Goal: Transaction & Acquisition: Purchase product/service

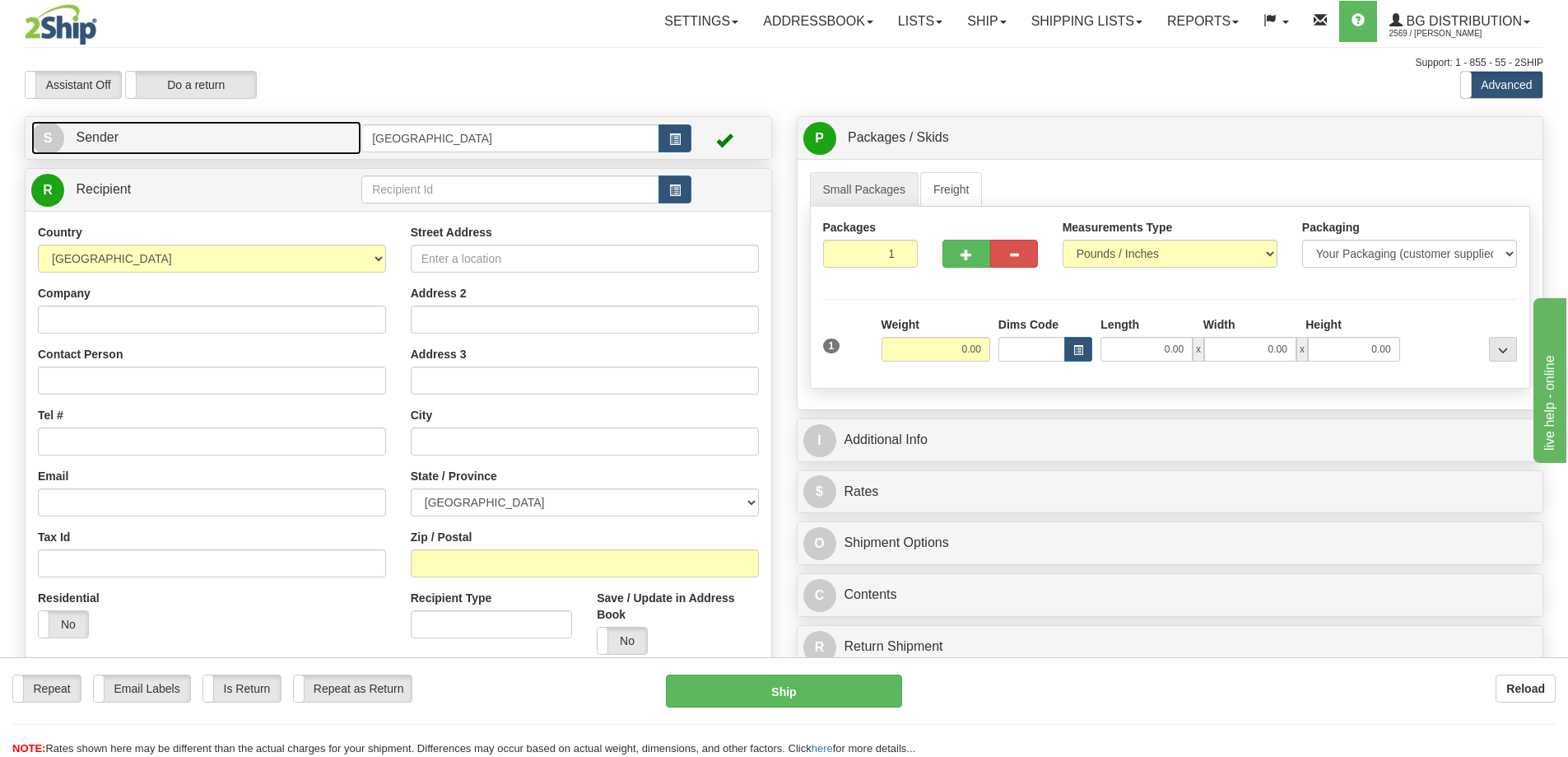
click at [249, 139] on link "S Sender" at bounding box center [196, 138] width 330 height 34
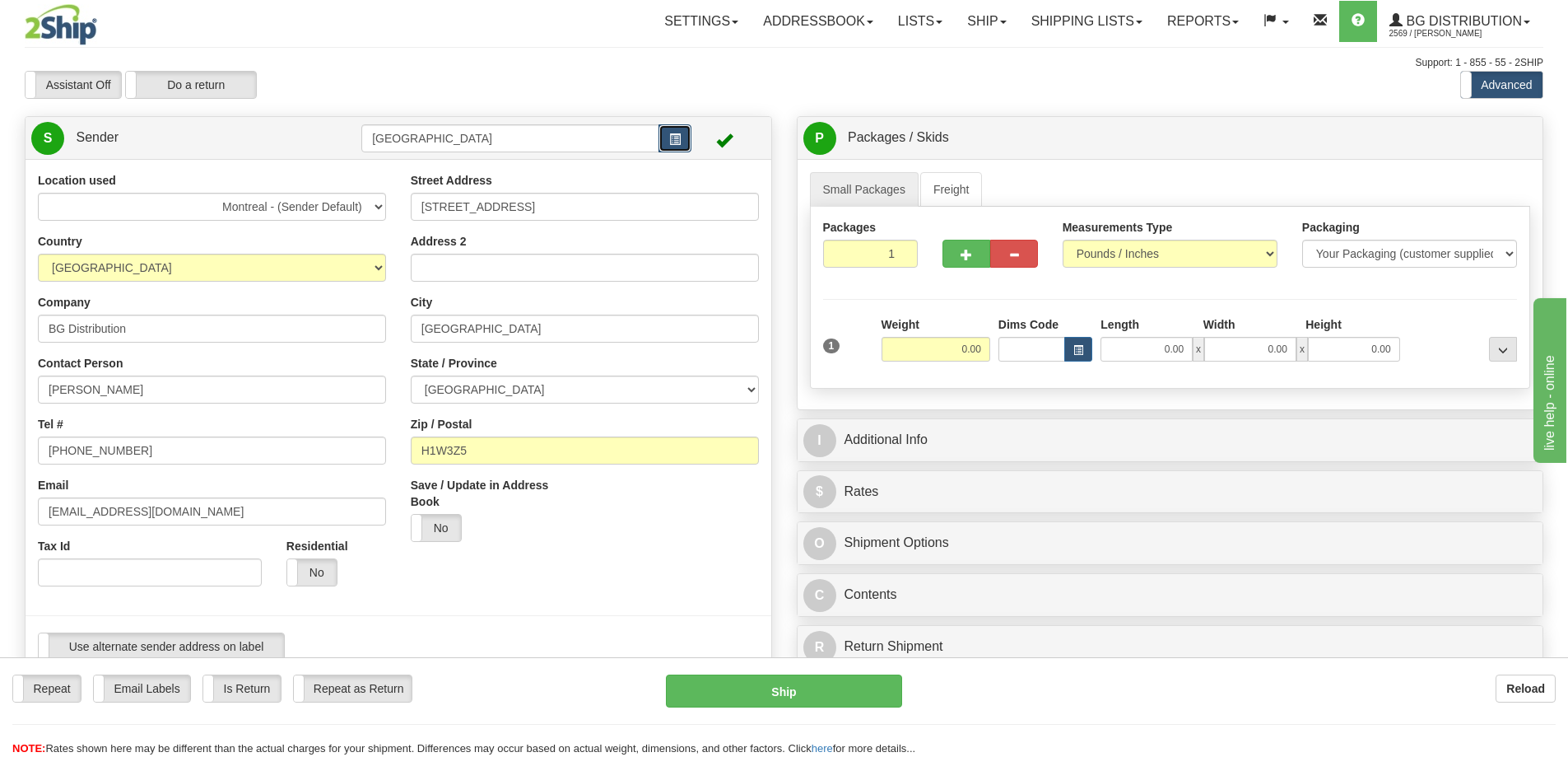
click at [673, 136] on span "button" at bounding box center [674, 140] width 12 height 11
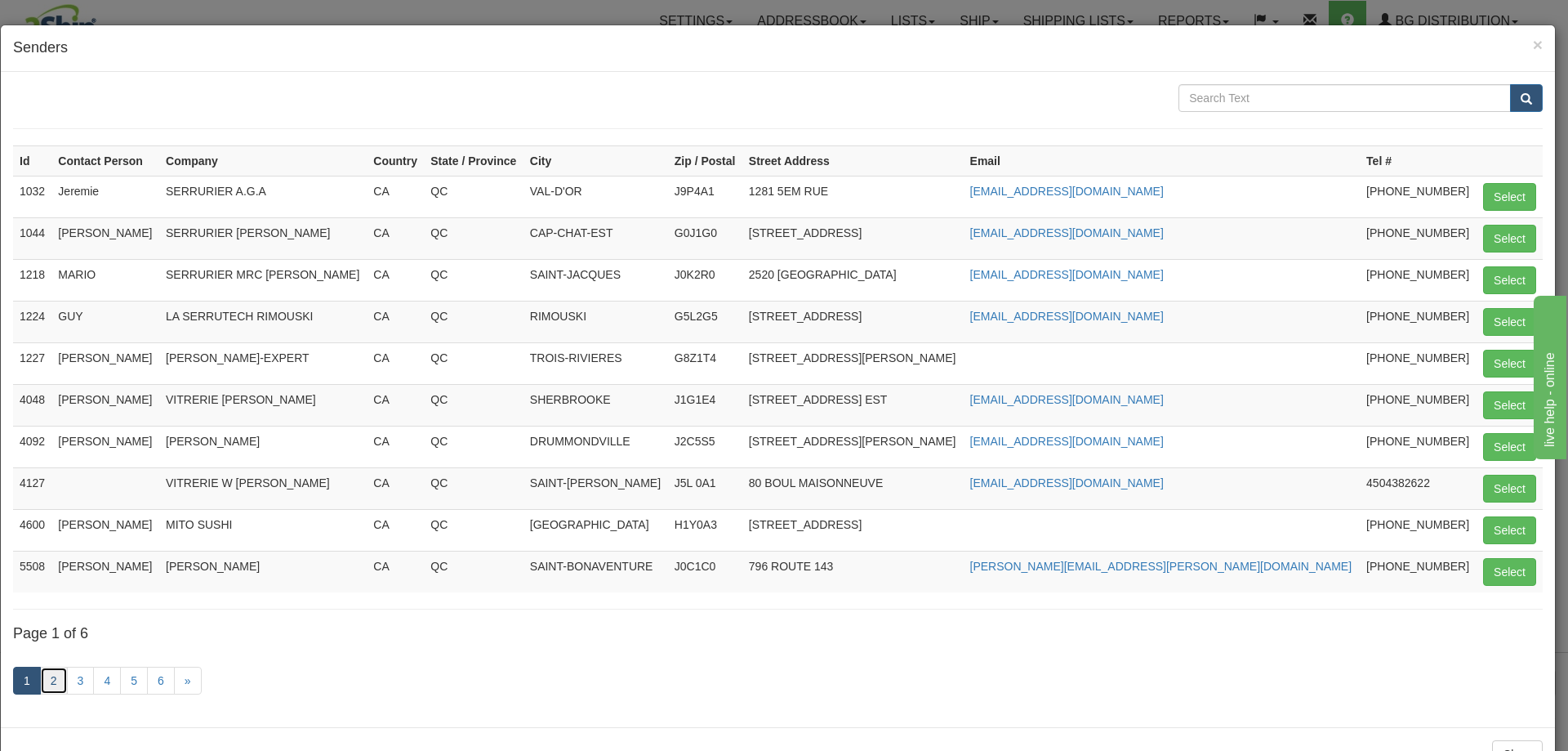
click at [51, 683] on link "2" at bounding box center [54, 681] width 28 height 28
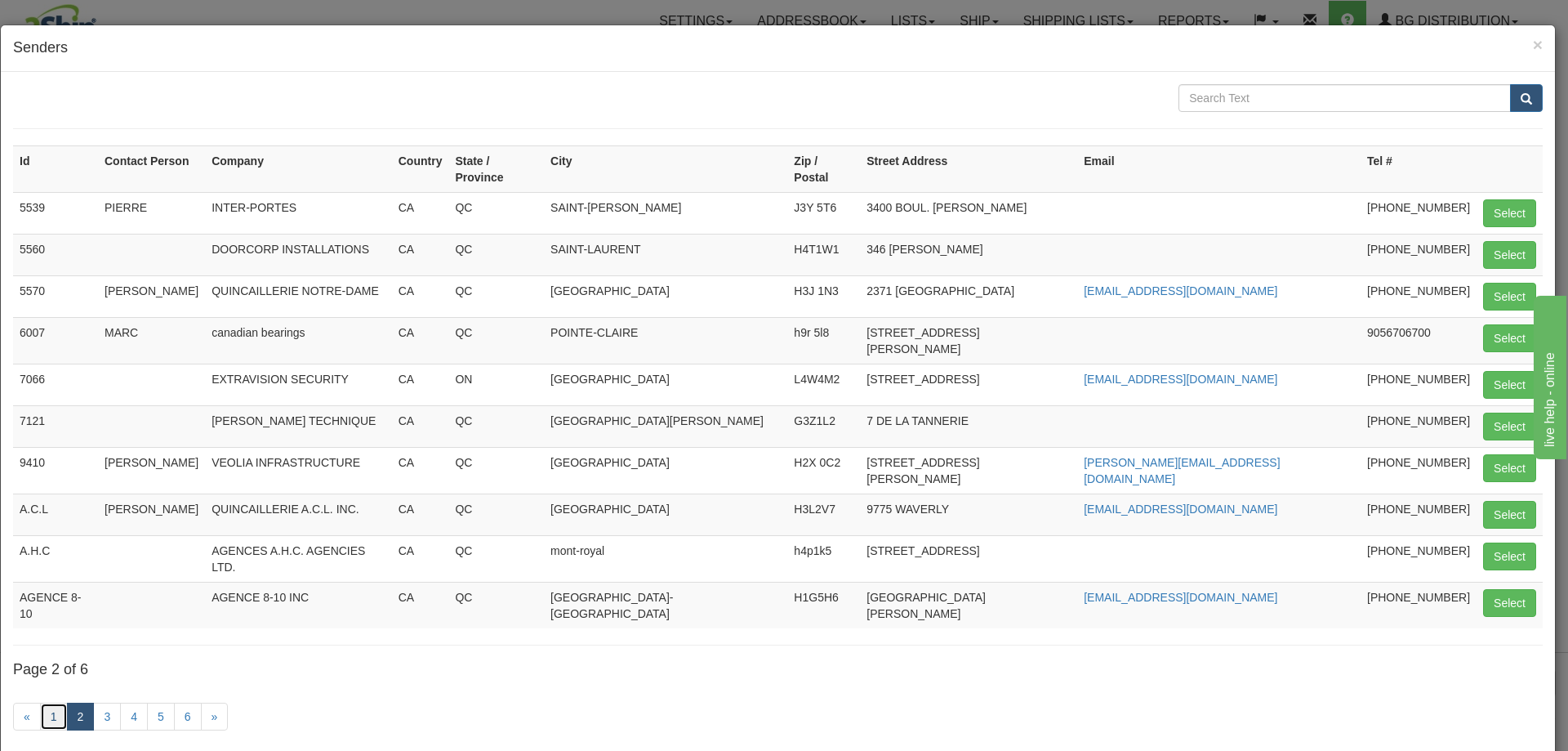
click at [56, 703] on link "1" at bounding box center [54, 717] width 28 height 28
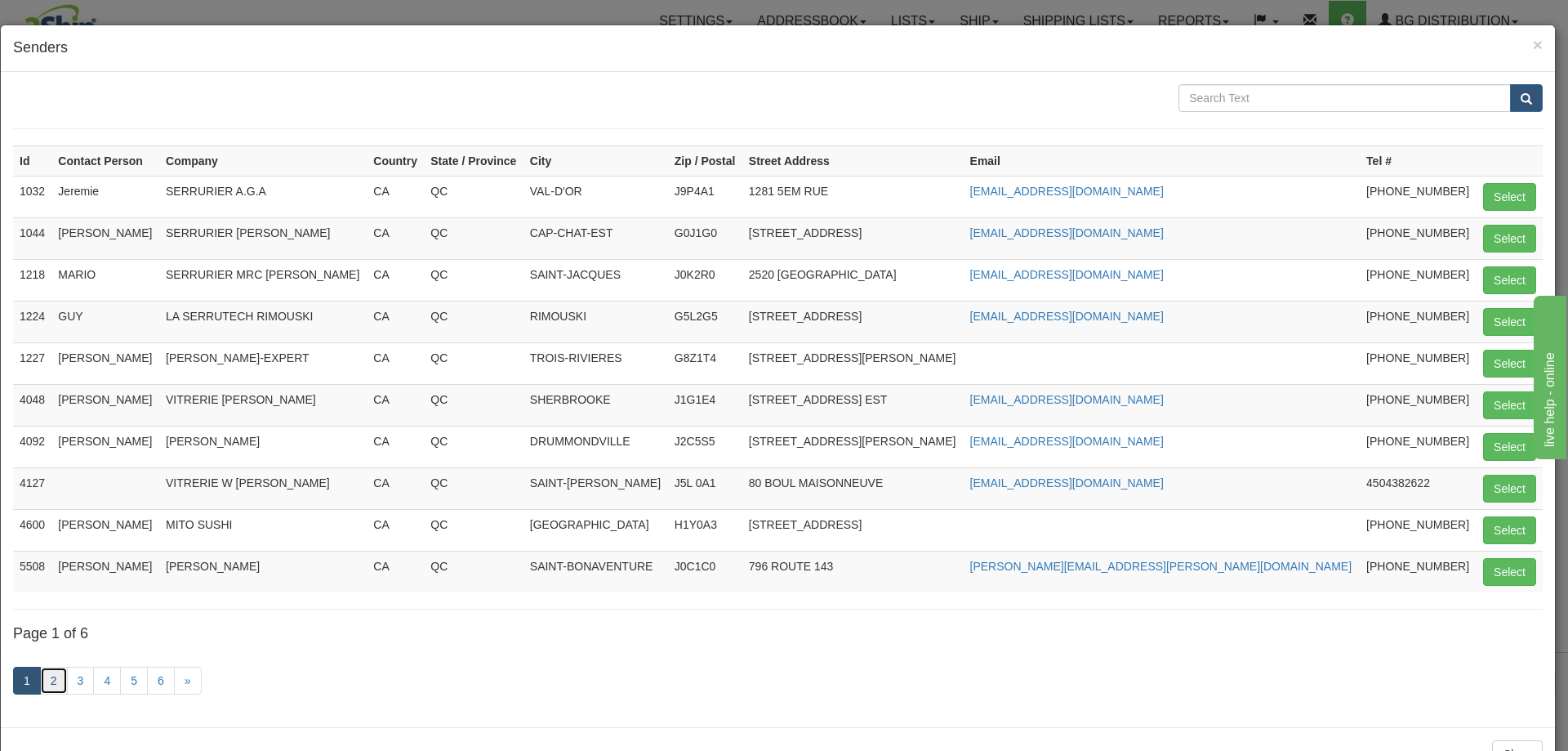
click at [55, 686] on link "2" at bounding box center [54, 681] width 28 height 28
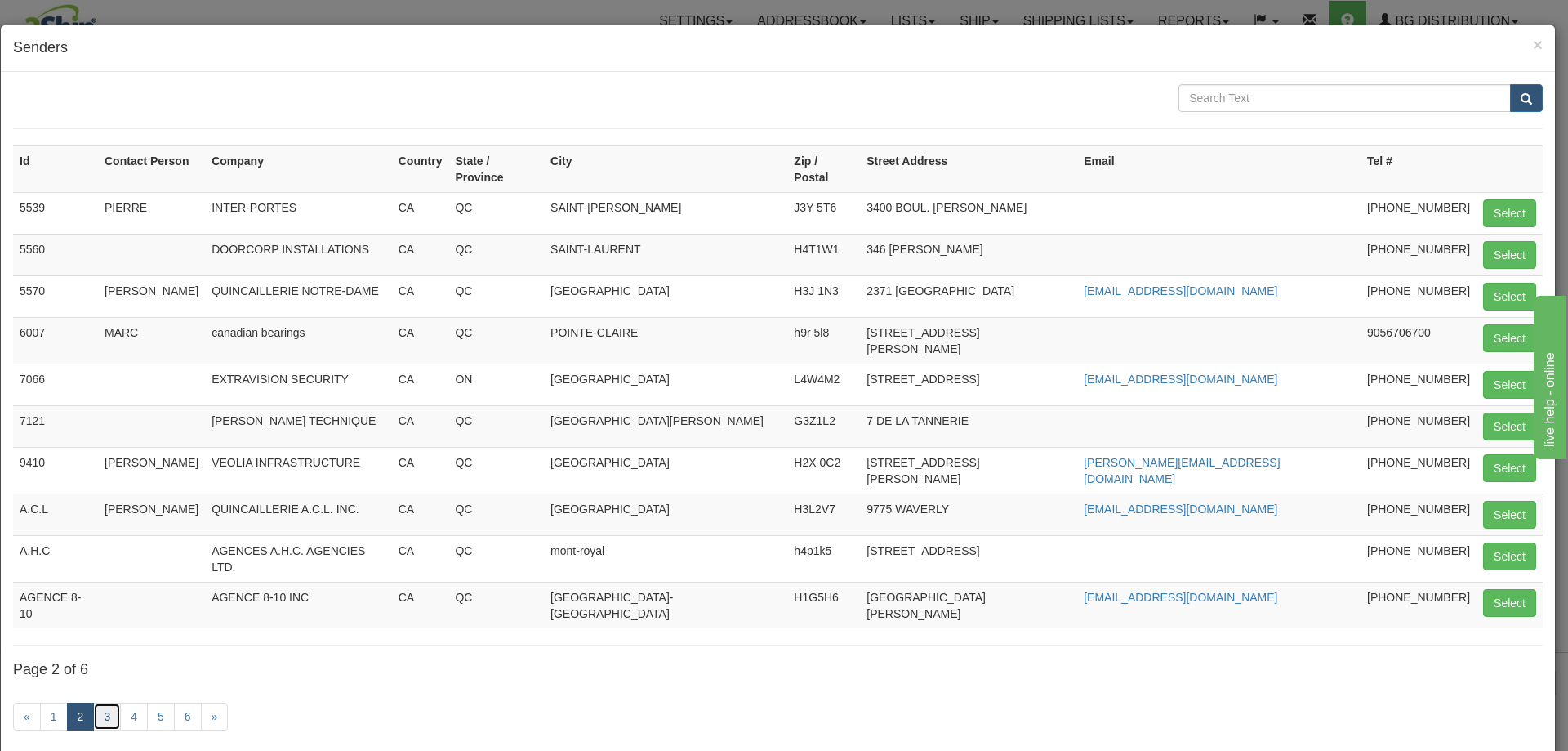
click at [104, 703] on link "3" at bounding box center [107, 717] width 28 height 28
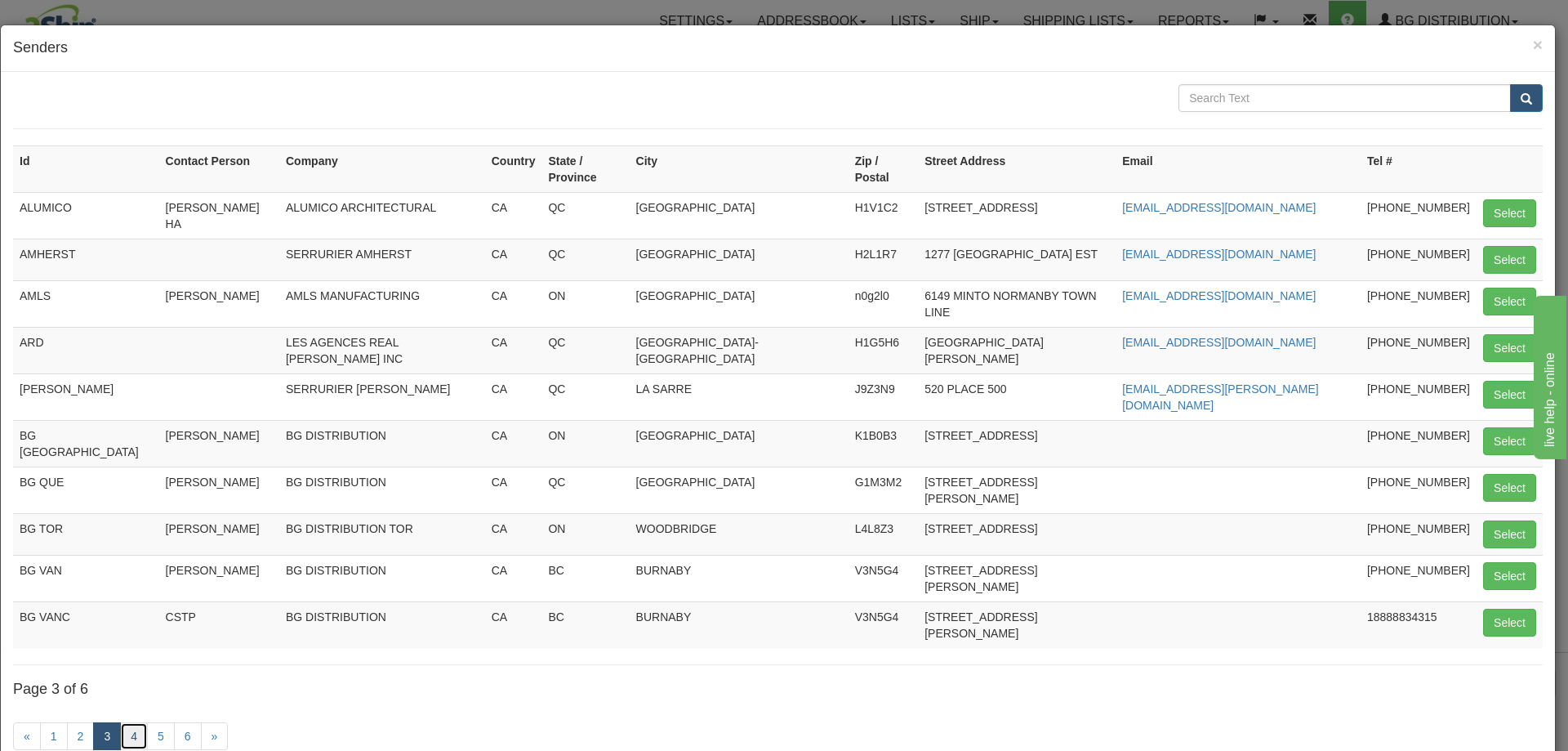
click at [134, 722] on link "4" at bounding box center [134, 736] width 28 height 28
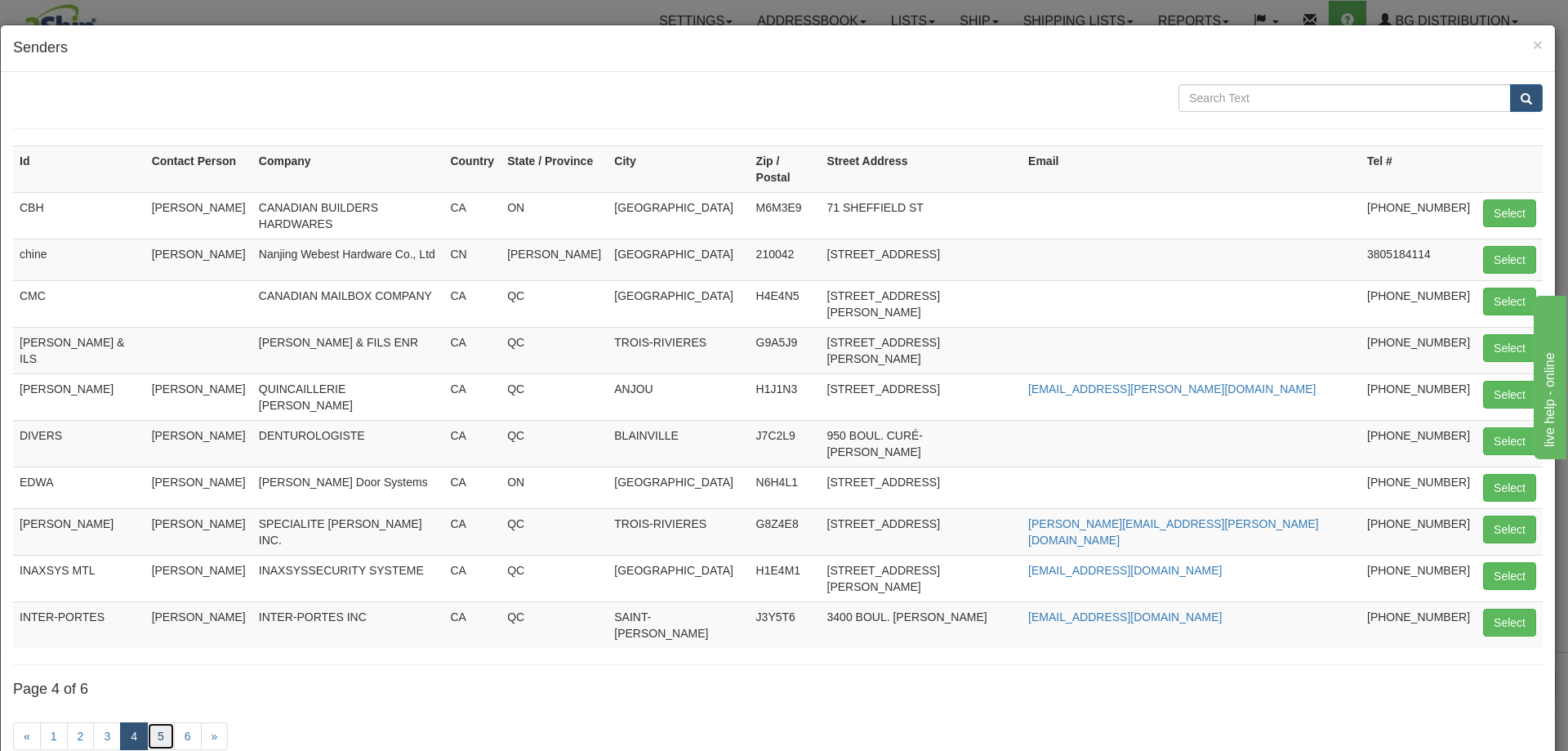
click at [167, 722] on link "5" at bounding box center [161, 736] width 28 height 28
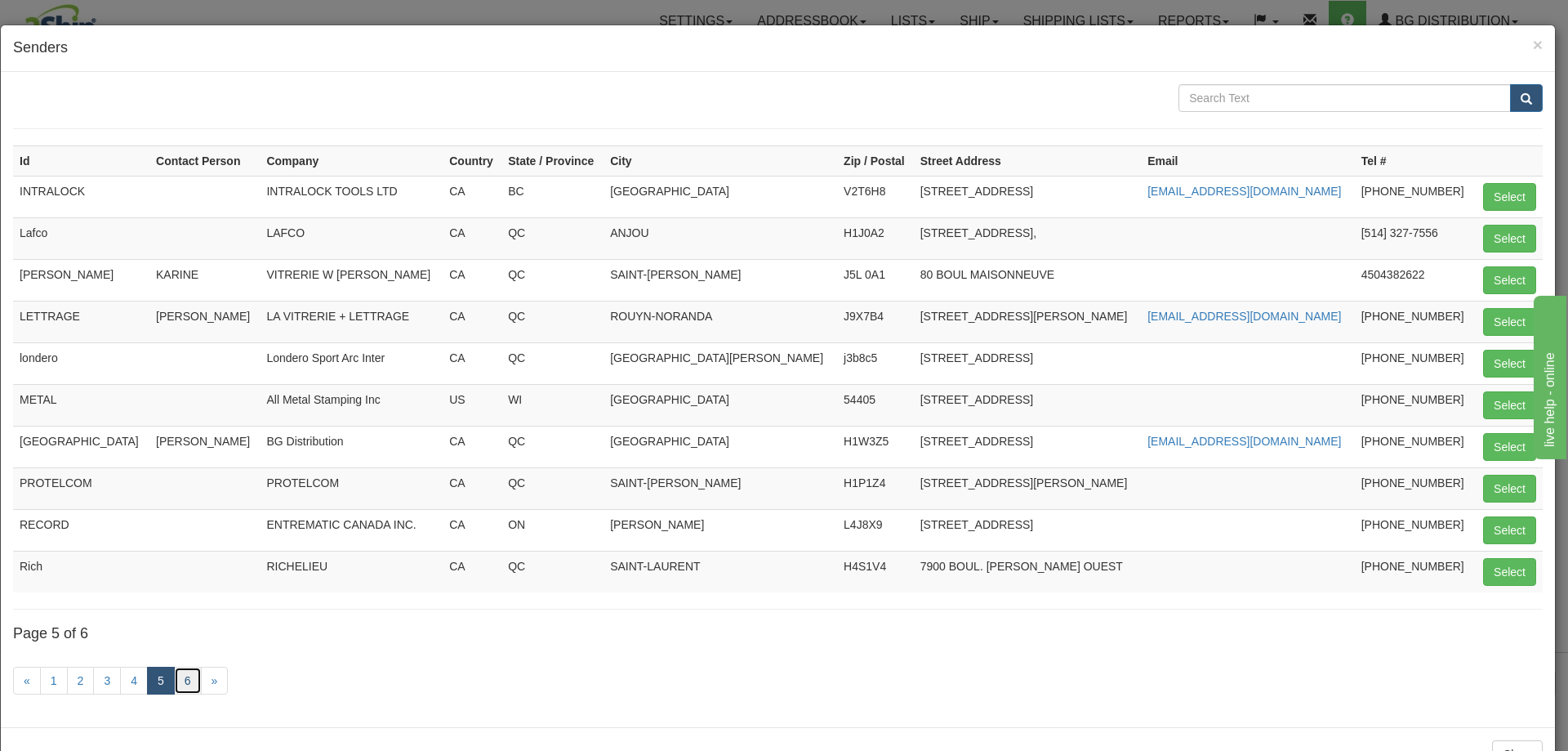
click at [185, 680] on link "6" at bounding box center [188, 681] width 28 height 28
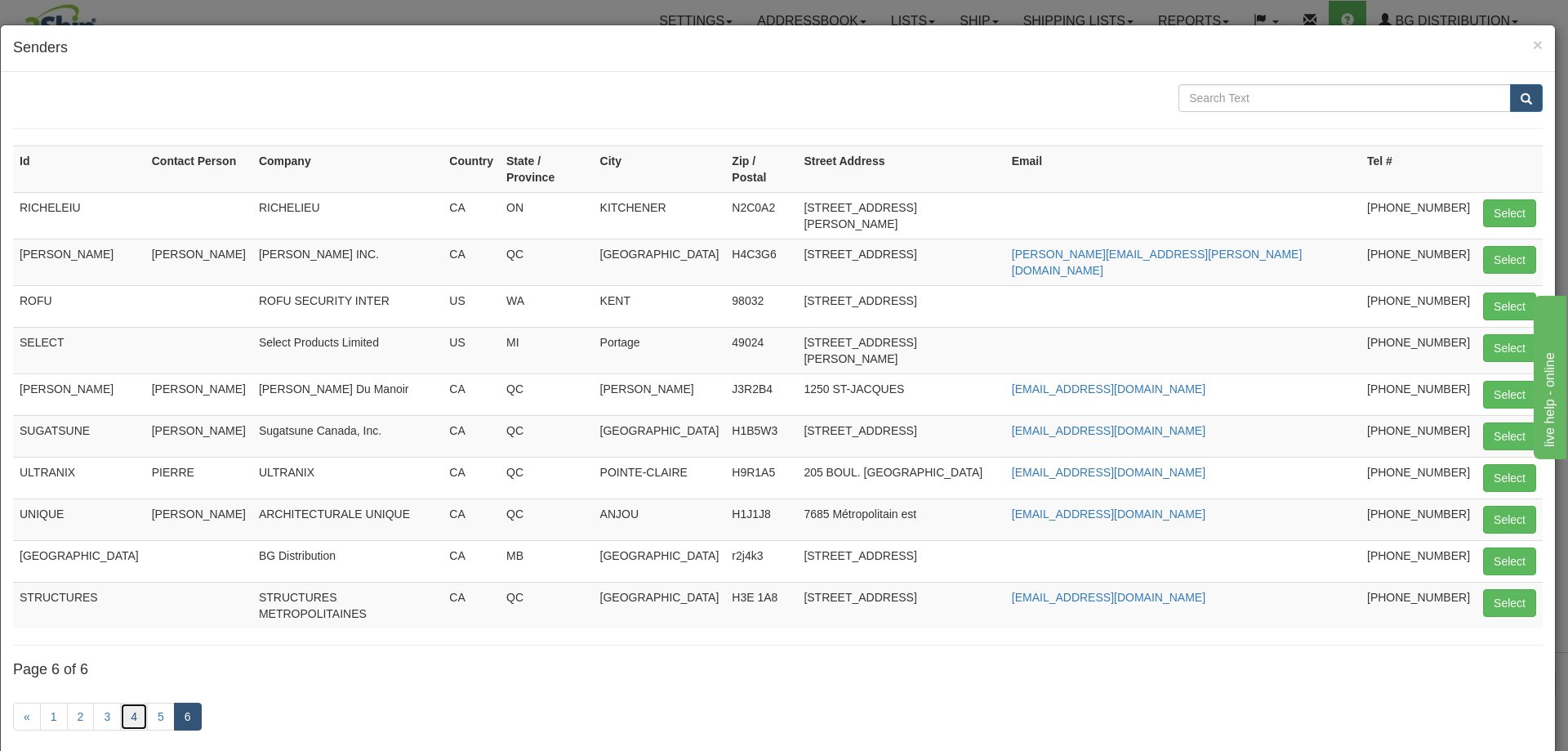
click at [129, 703] on link "4" at bounding box center [134, 717] width 28 height 28
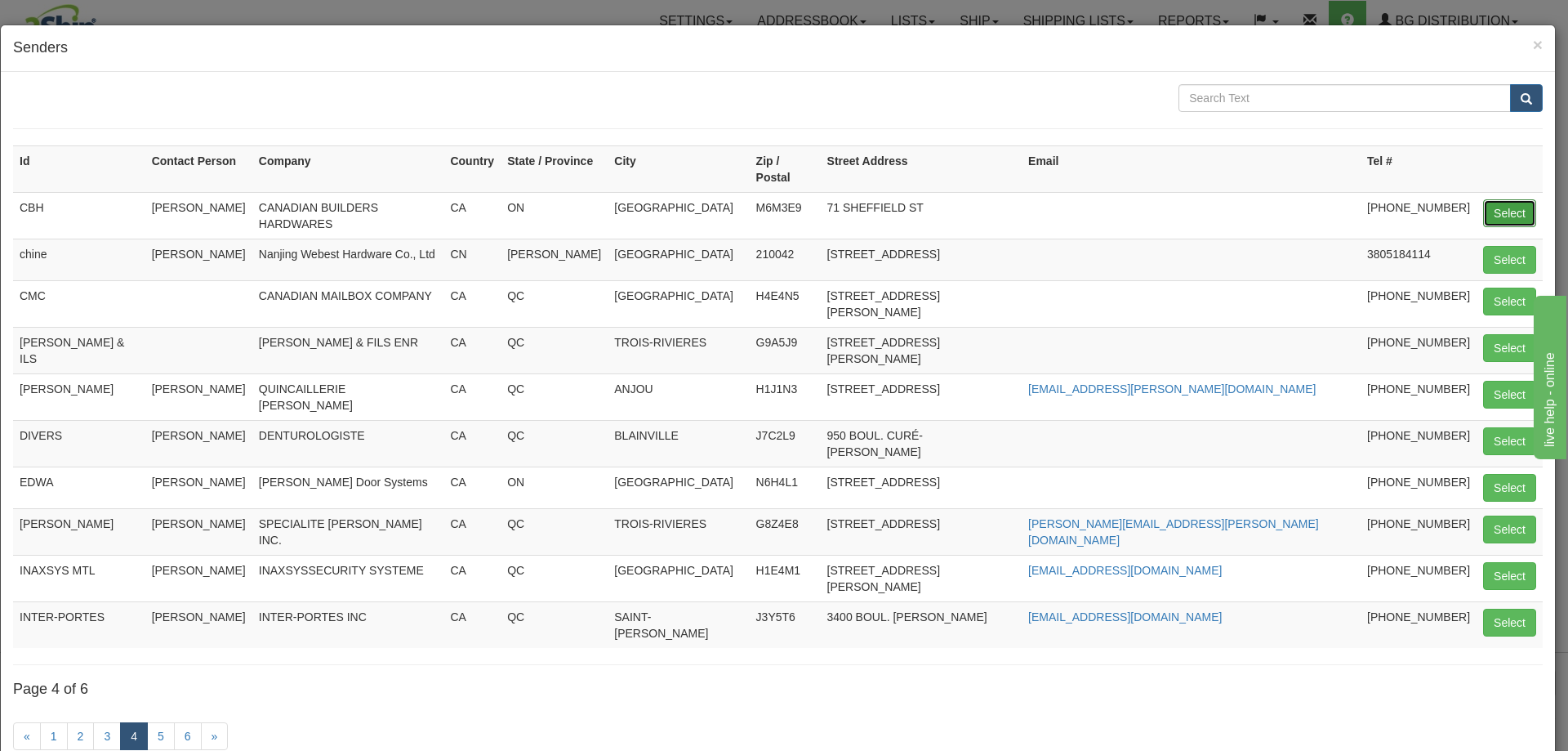
click at [1497, 199] on button "Select" at bounding box center [1509, 213] width 53 height 28
type input "CBH"
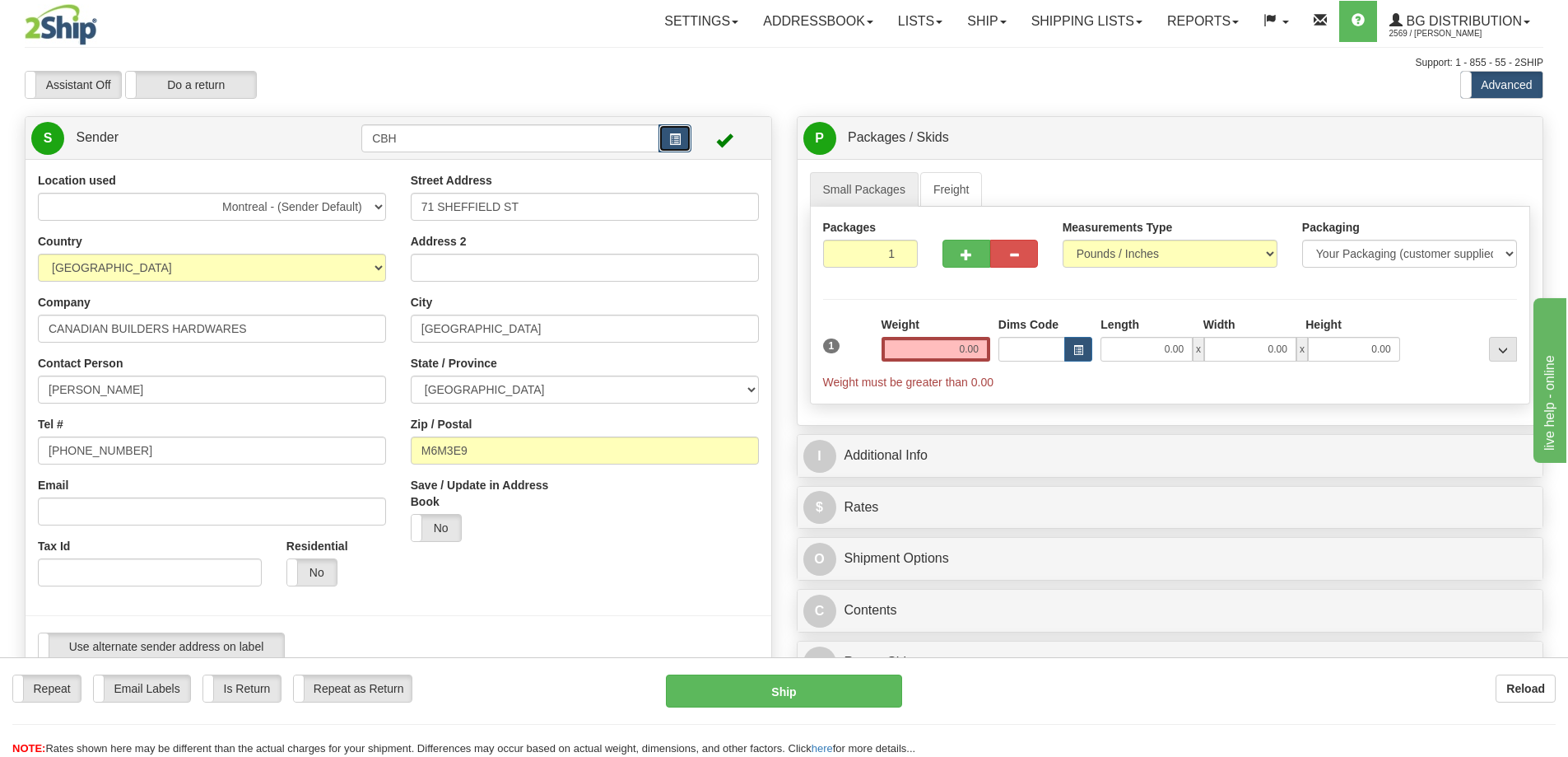
click at [677, 131] on button "button" at bounding box center [674, 138] width 33 height 28
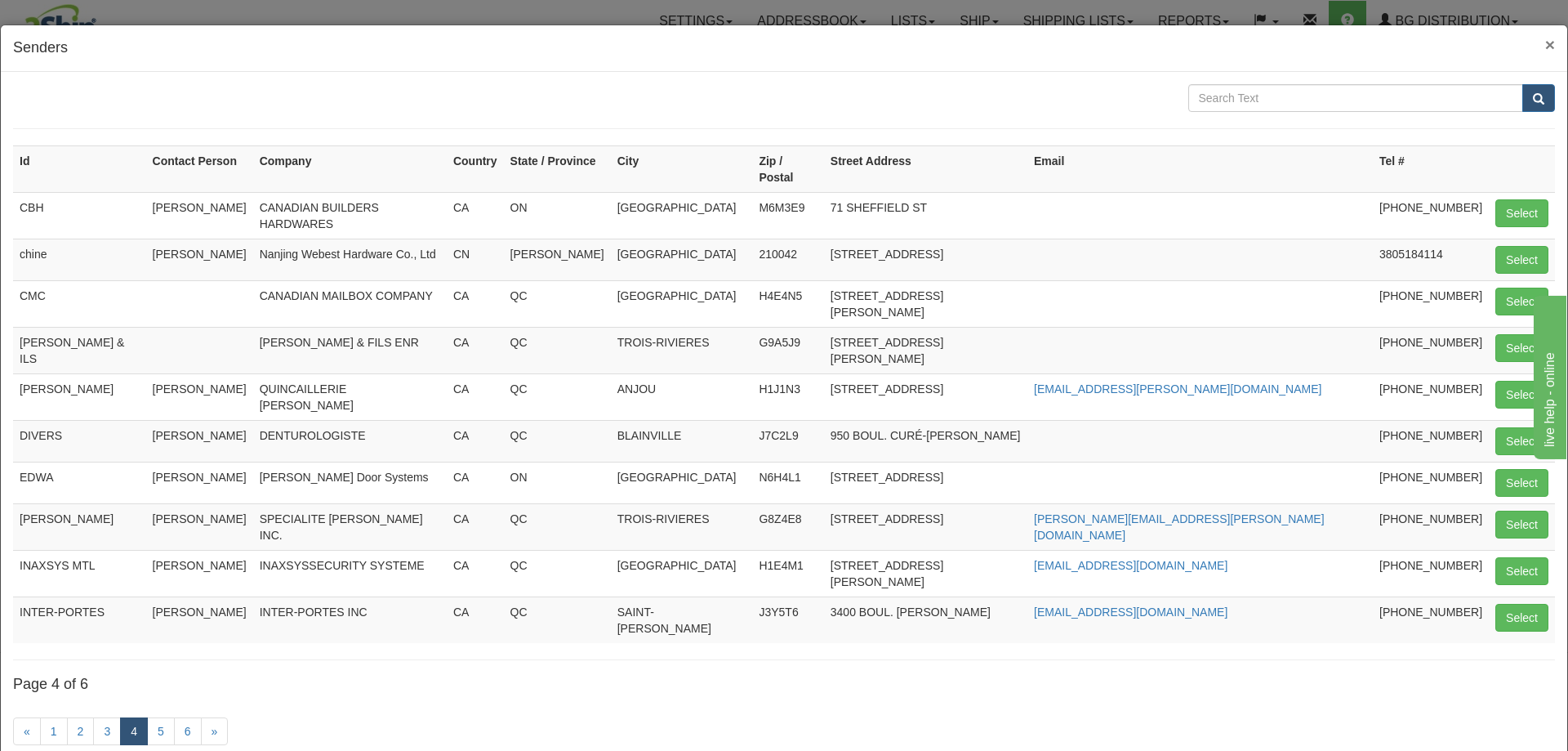
click at [1545, 41] on span "×" at bounding box center [1550, 44] width 10 height 18
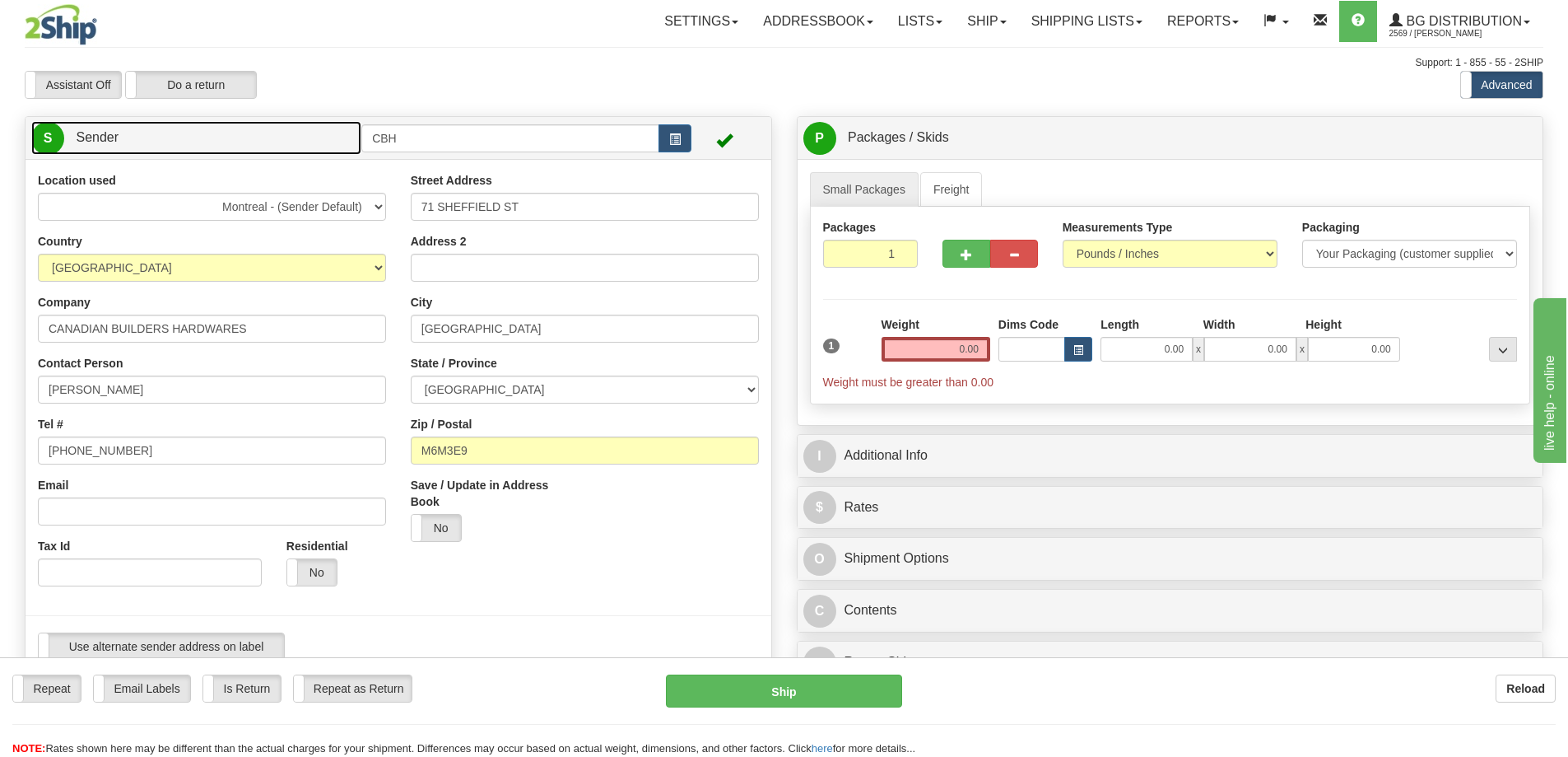
click at [288, 151] on link "S Sender" at bounding box center [196, 138] width 330 height 34
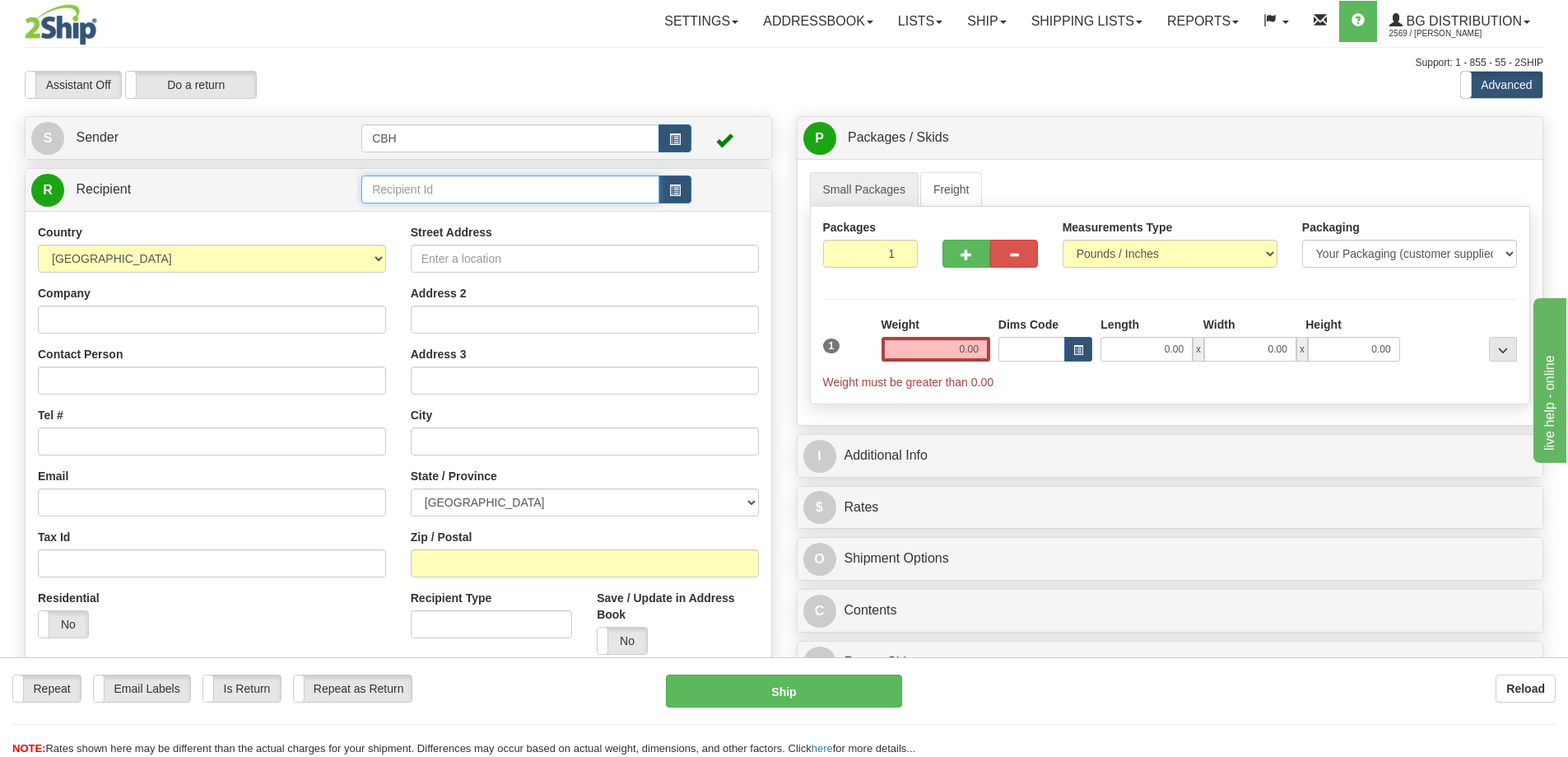
click at [469, 187] on input "text" at bounding box center [510, 189] width 298 height 28
click at [419, 217] on div "3042" at bounding box center [507, 215] width 282 height 18
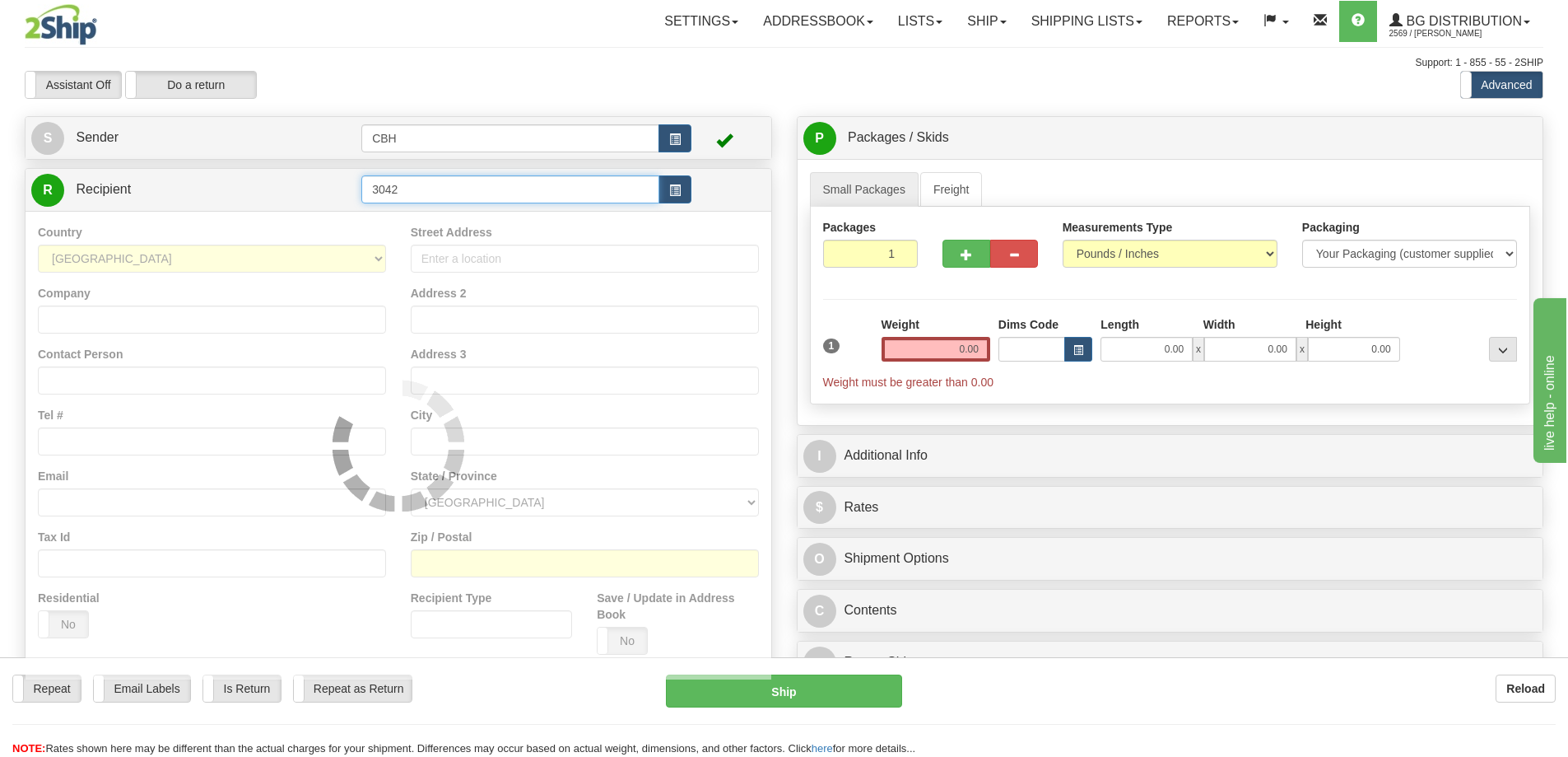
type input "3042"
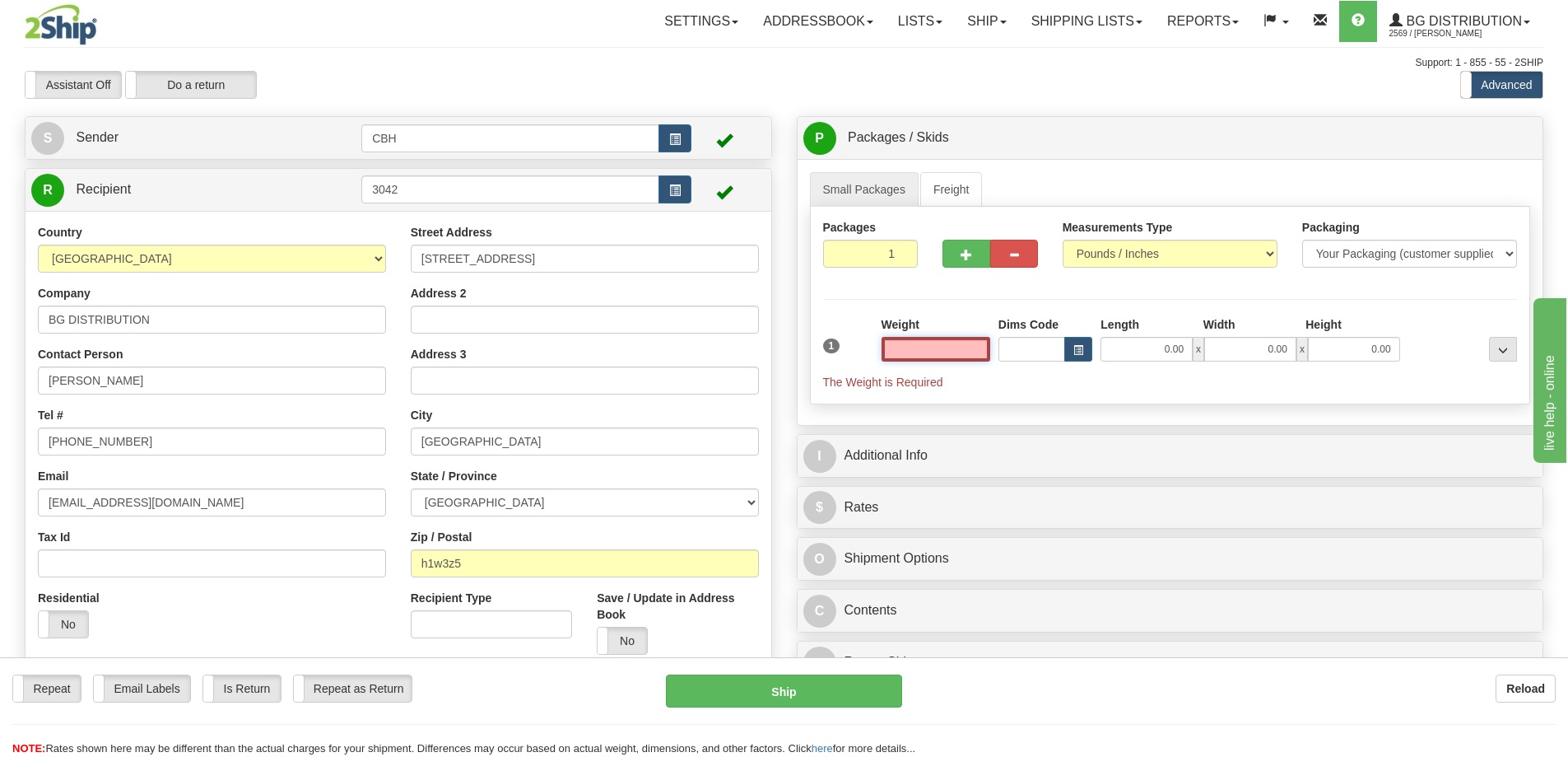
click at [957, 348] on input "text" at bounding box center [935, 349] width 109 height 25
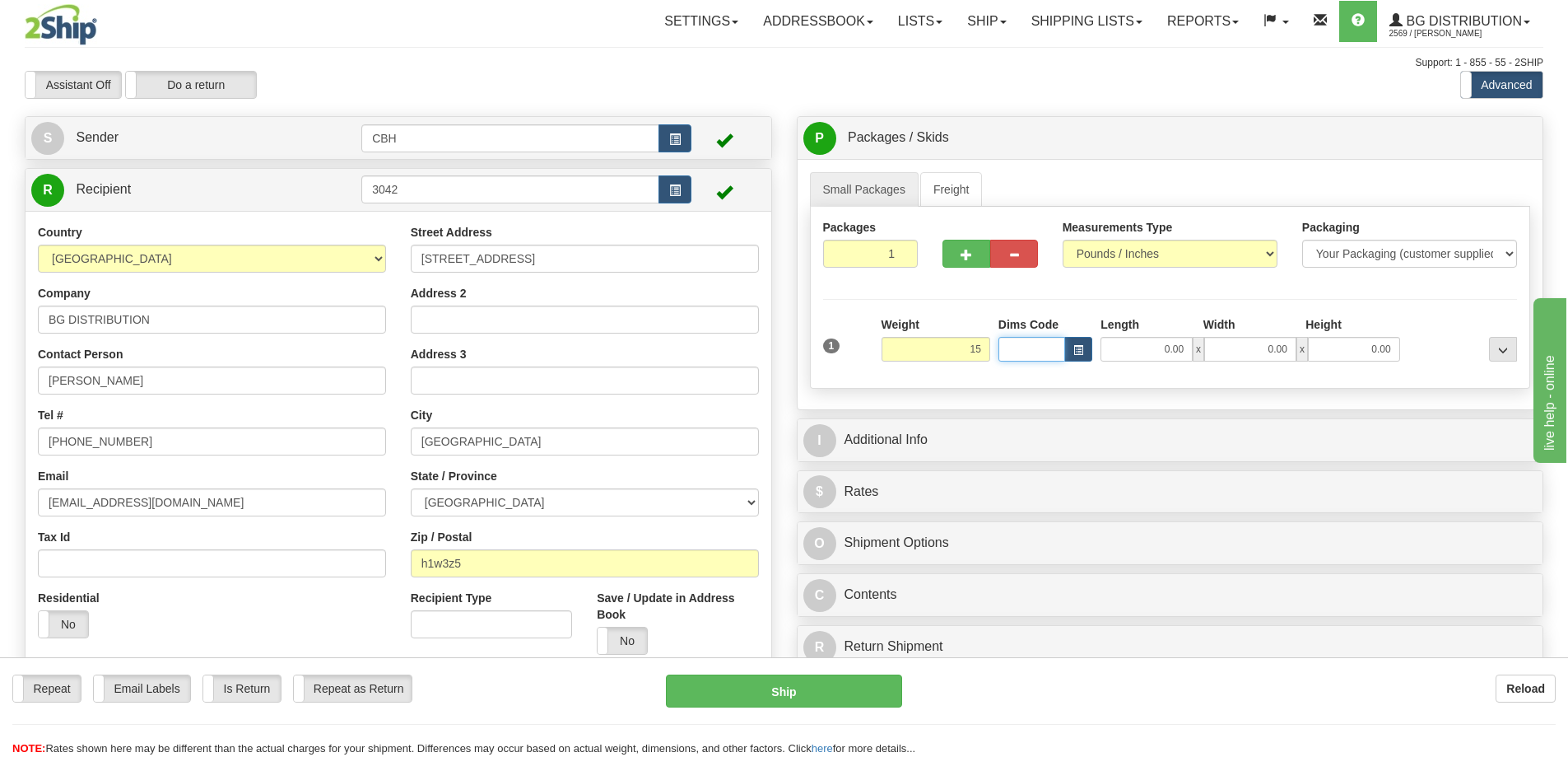
type input "15.00"
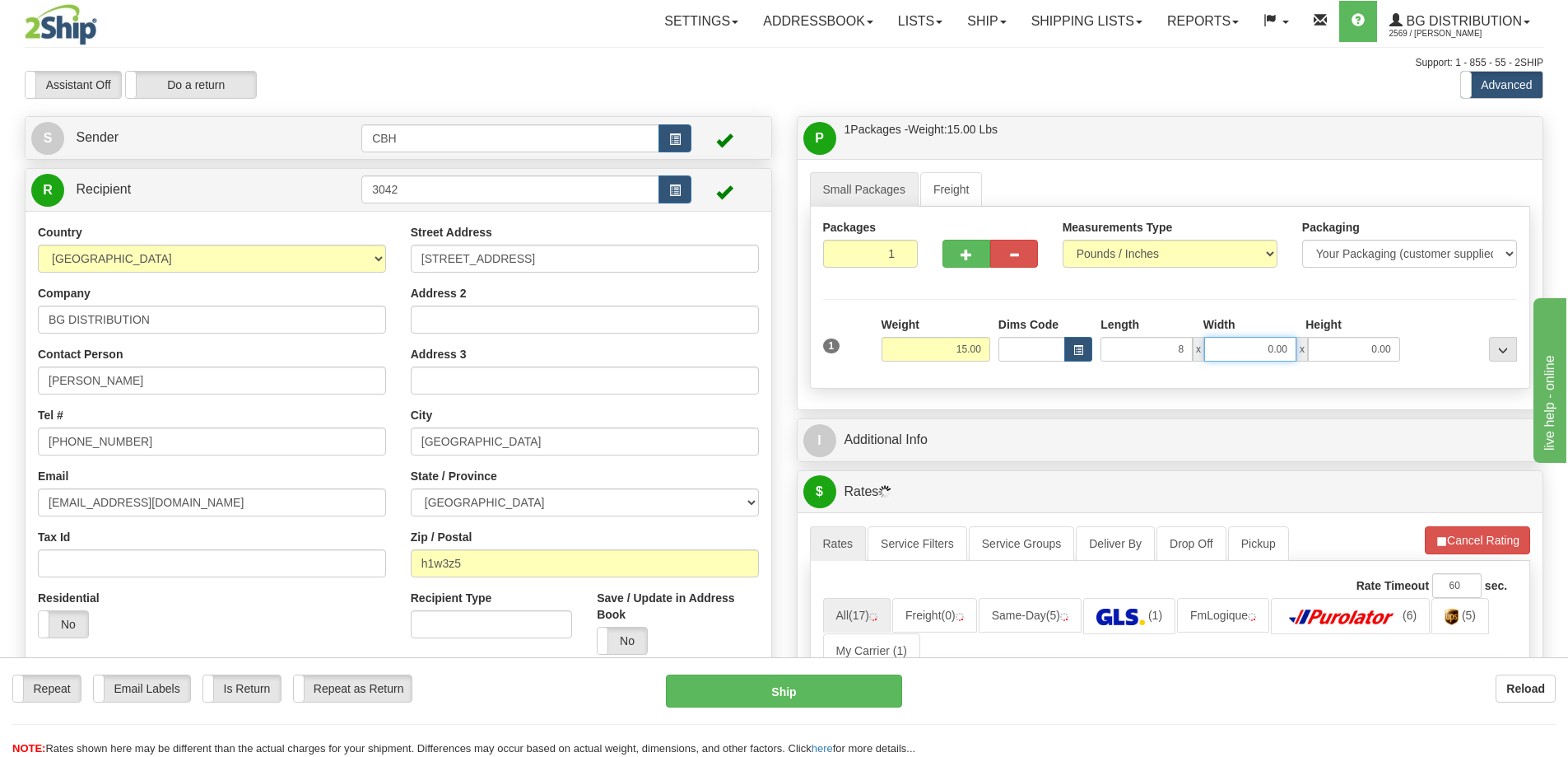
type input "8.00"
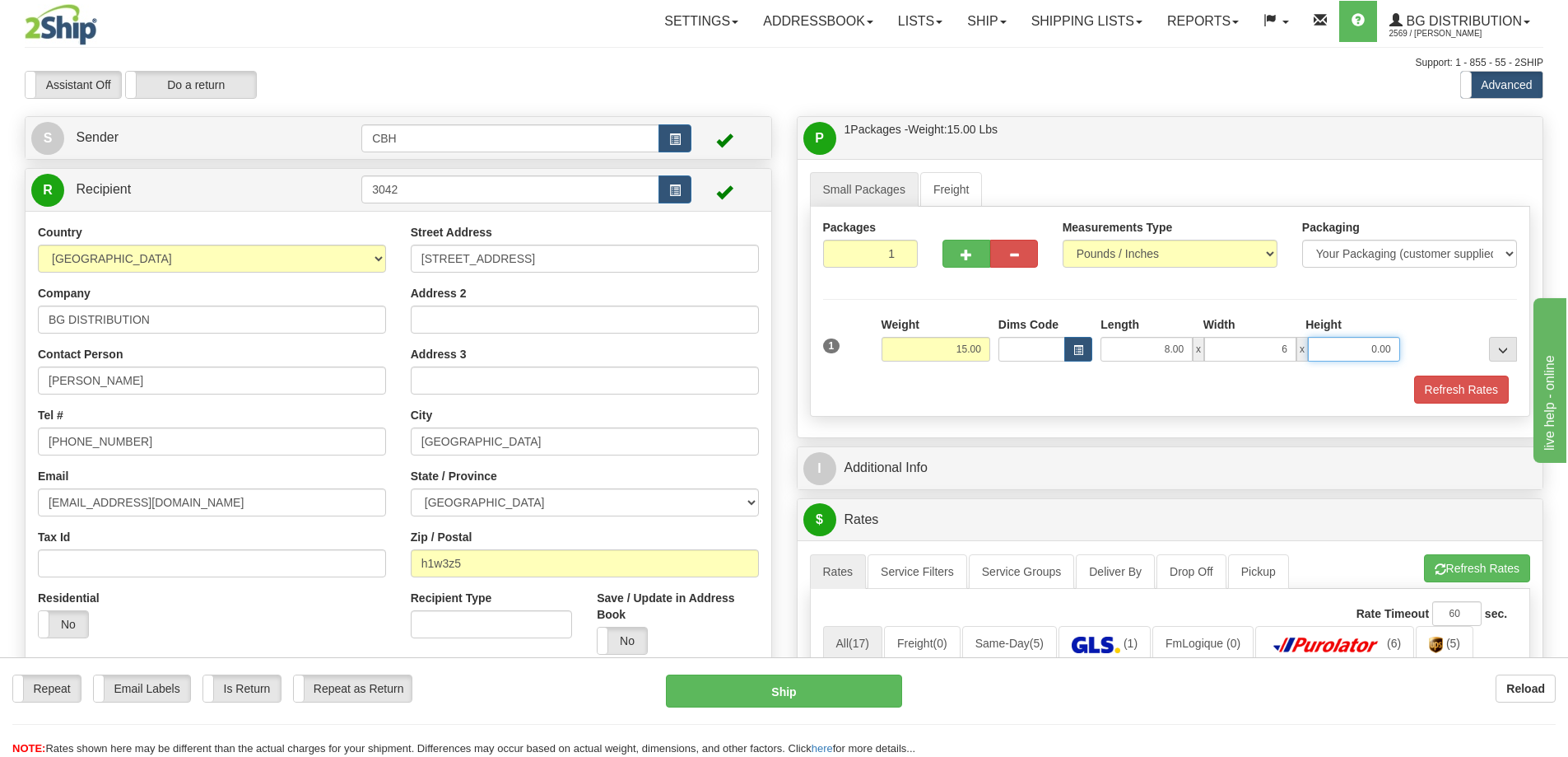
type input "6.00"
type input "2.00"
click at [1351, 348] on input "2.00" at bounding box center [1354, 349] width 92 height 25
drag, startPoint x: 1351, startPoint y: 348, endPoint x: 1455, endPoint y: 348, distance: 104.0
click at [1450, 348] on div "1 Weight 15.00 Dims Code x x" at bounding box center [1170, 345] width 703 height 58
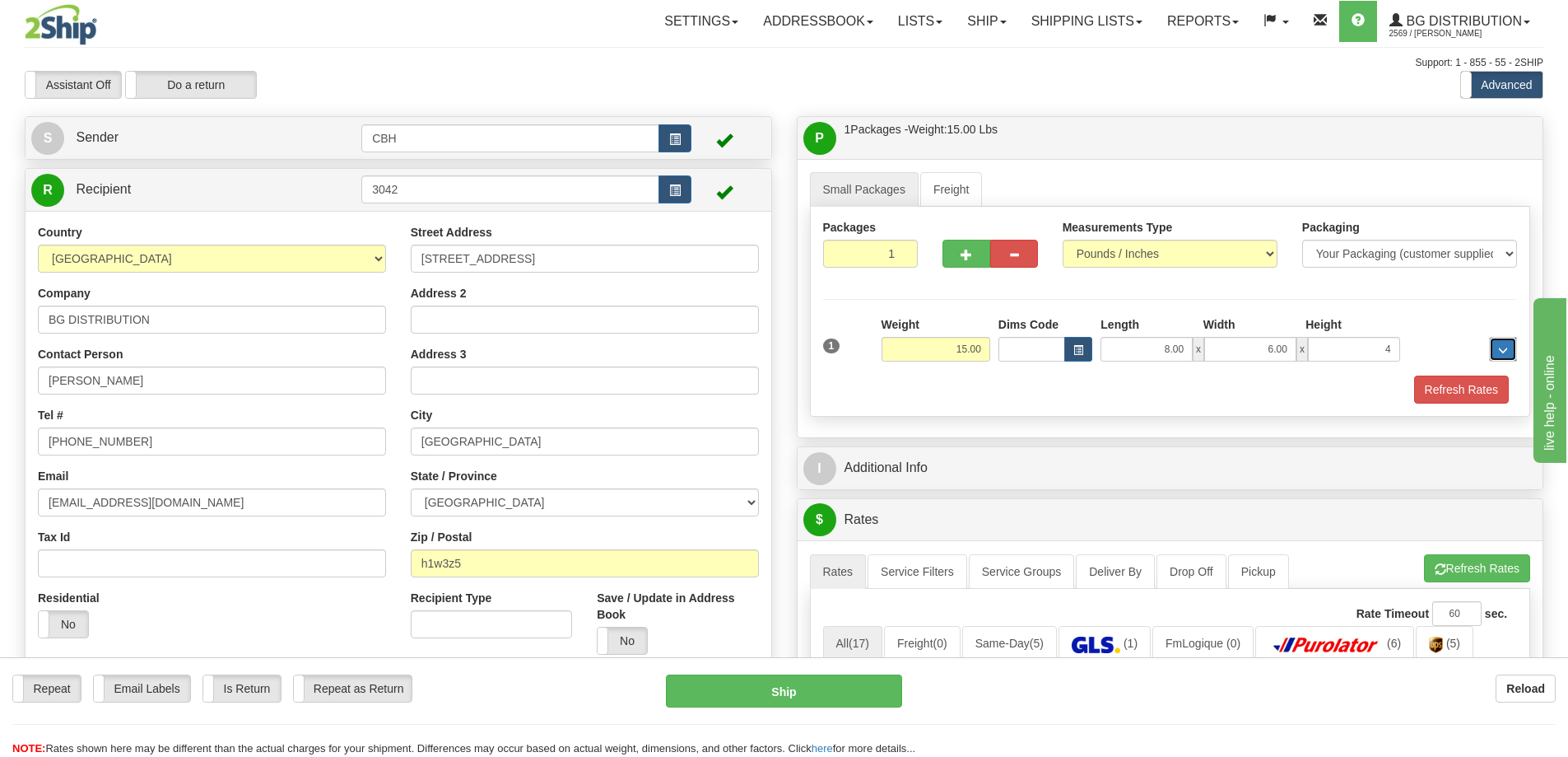
type input "4.00"
click at [1472, 390] on button "Refresh Rates" at bounding box center [1461, 390] width 95 height 28
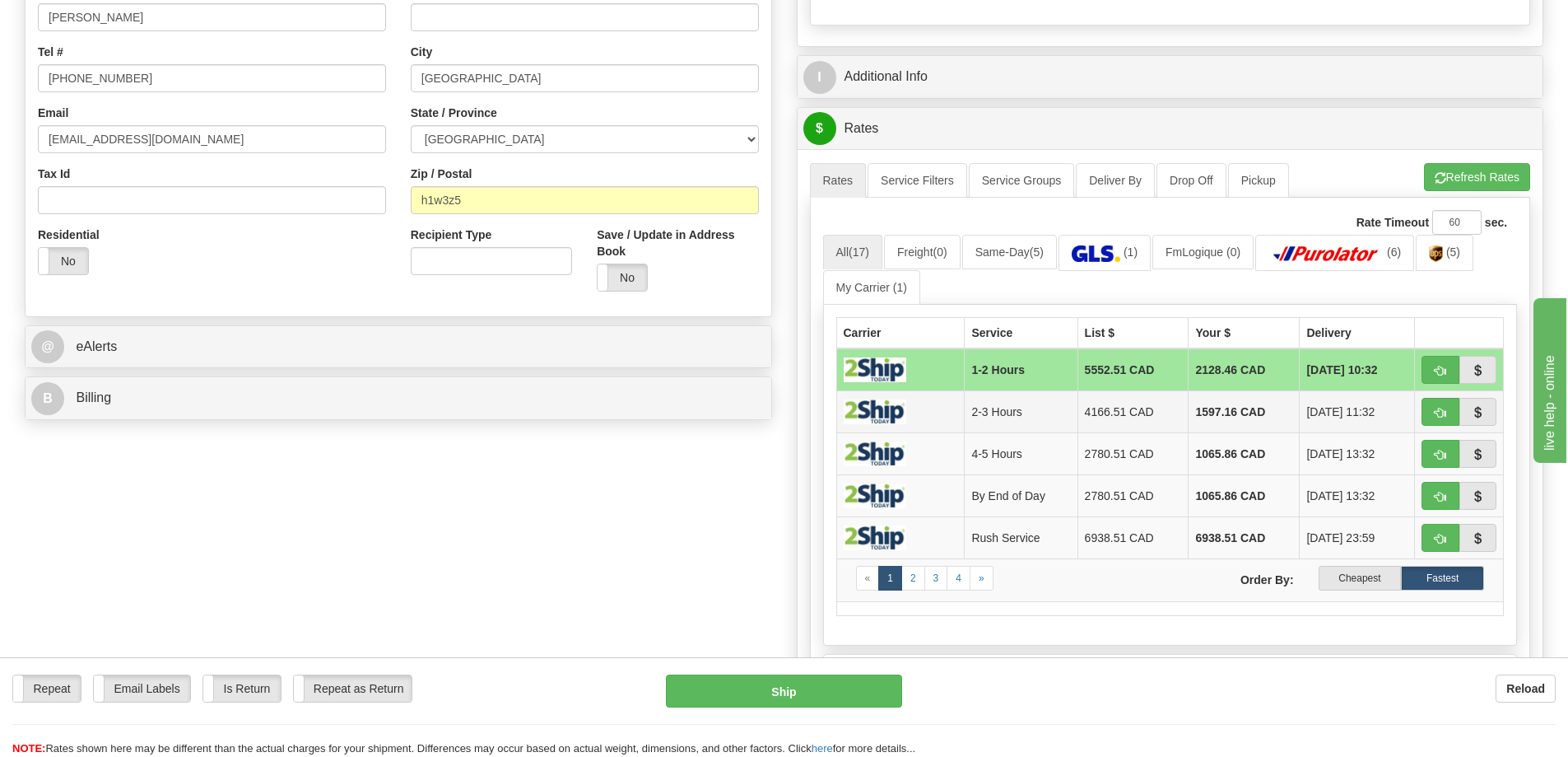
scroll to position [412, 0]
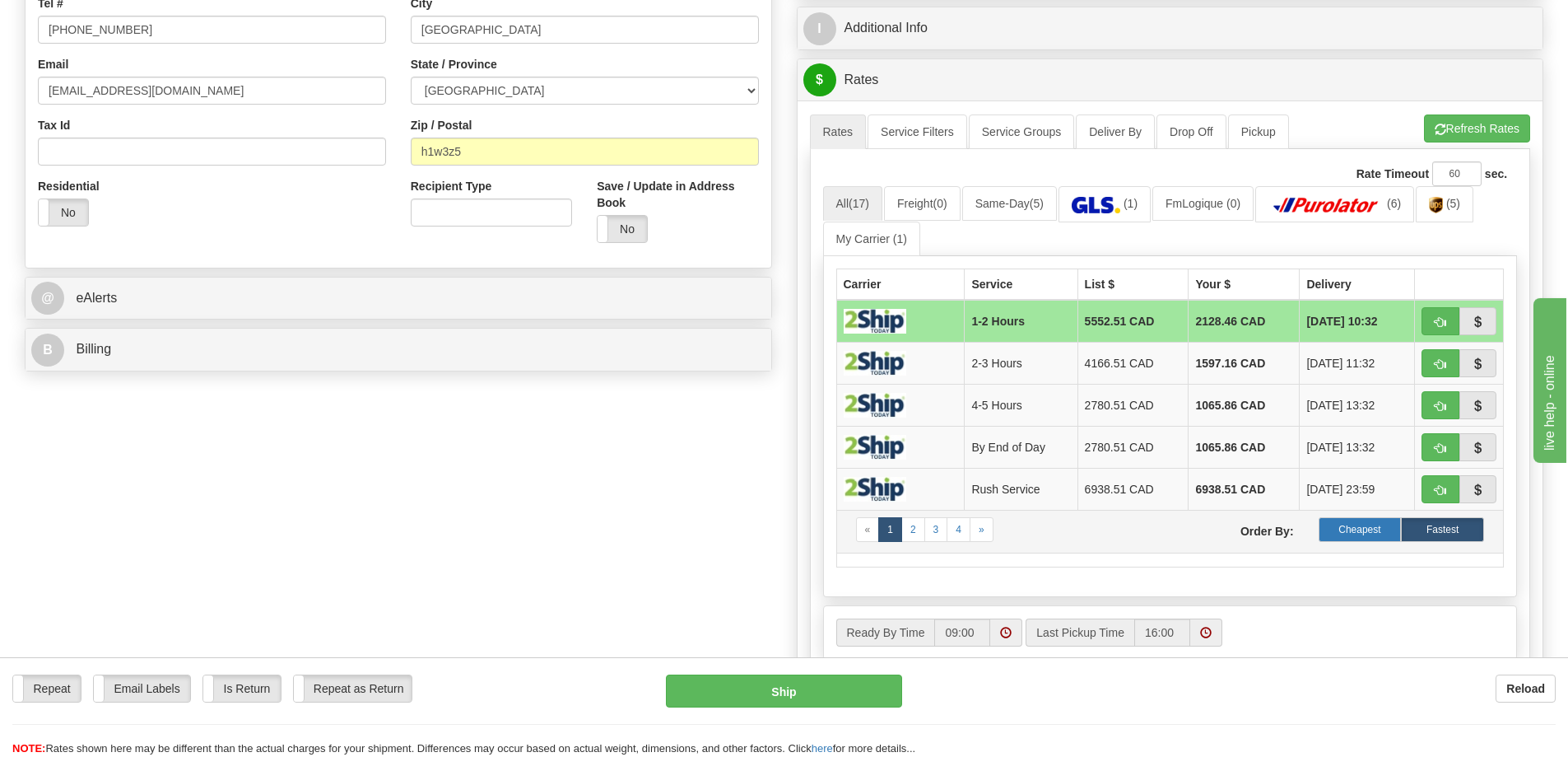
click at [1355, 529] on label "Cheapest" at bounding box center [1360, 529] width 83 height 25
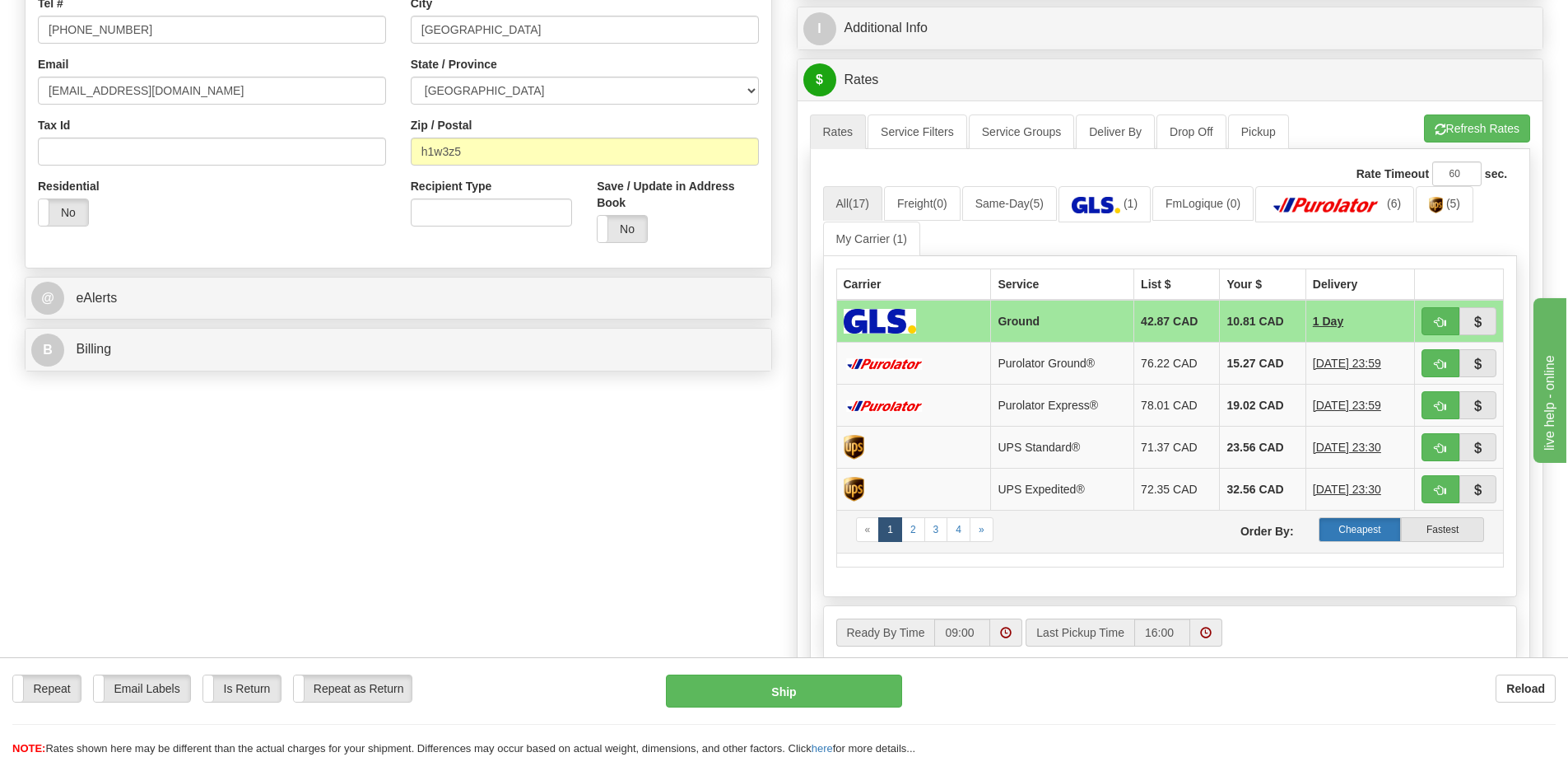
click at [1371, 531] on label "Cheapest" at bounding box center [1360, 529] width 83 height 25
click at [1442, 524] on label "Fastest" at bounding box center [1442, 529] width 83 height 25
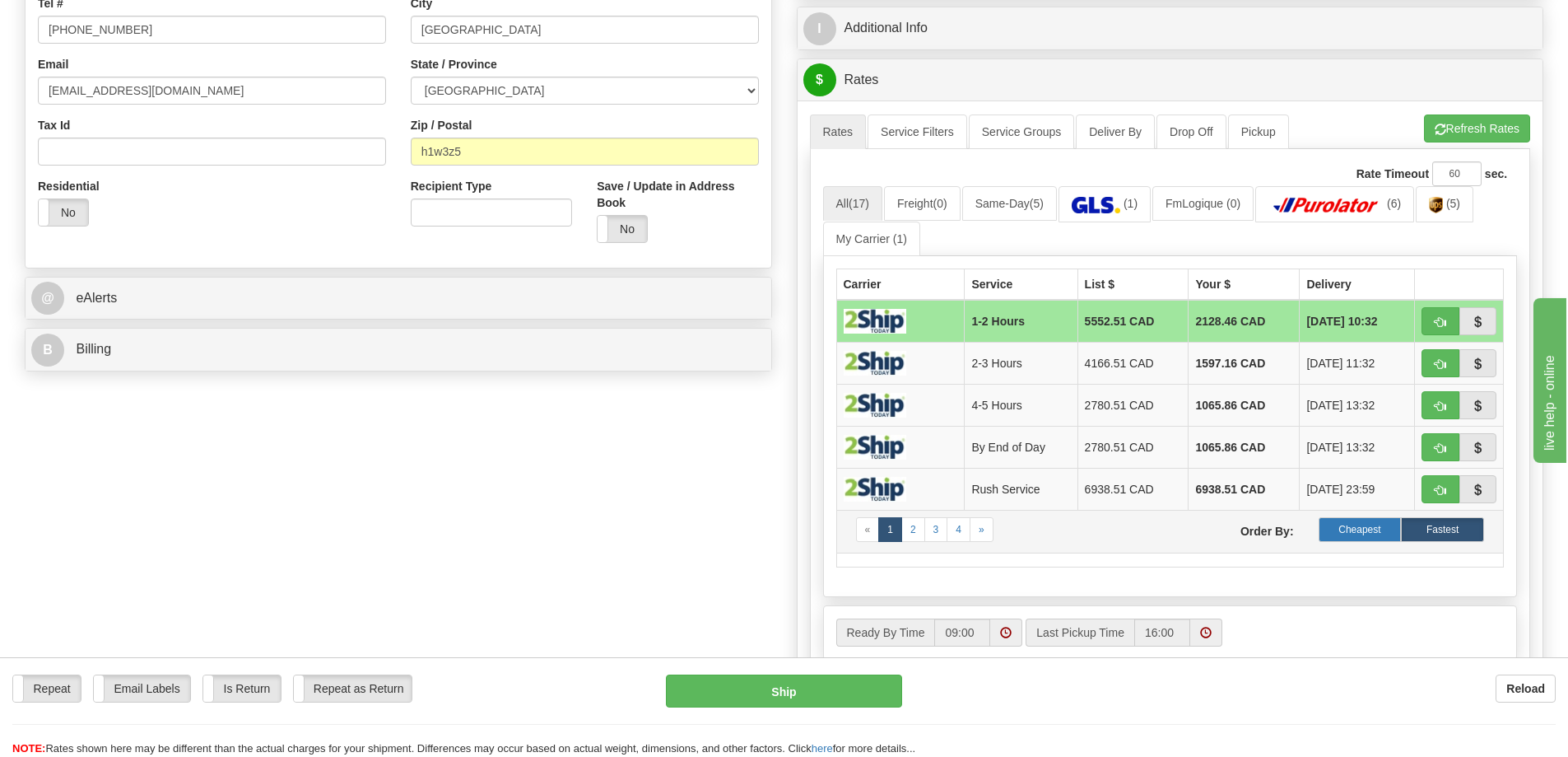
click at [1355, 521] on label "Cheapest" at bounding box center [1360, 529] width 83 height 25
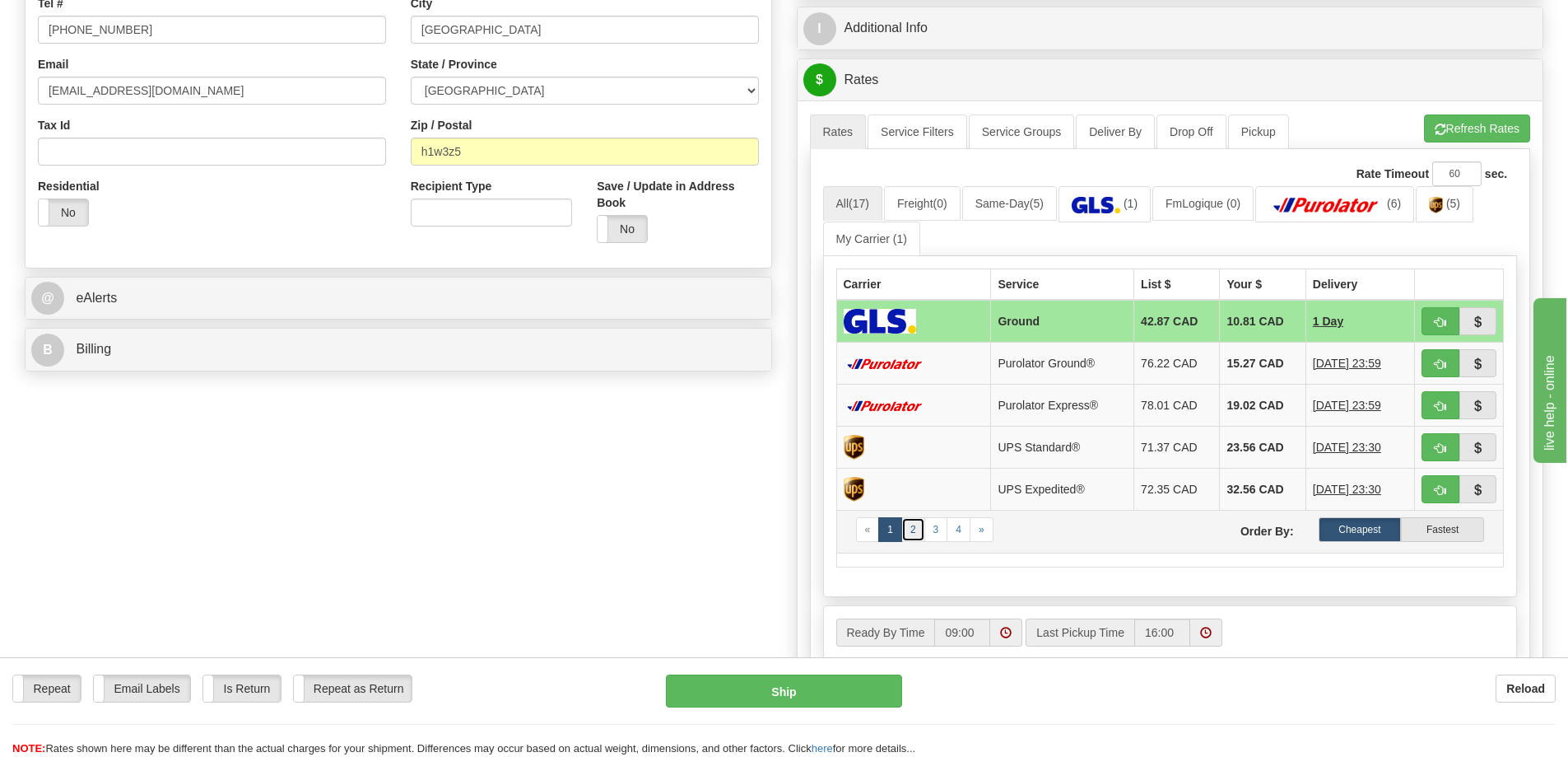
click at [911, 529] on link "2" at bounding box center [912, 529] width 24 height 25
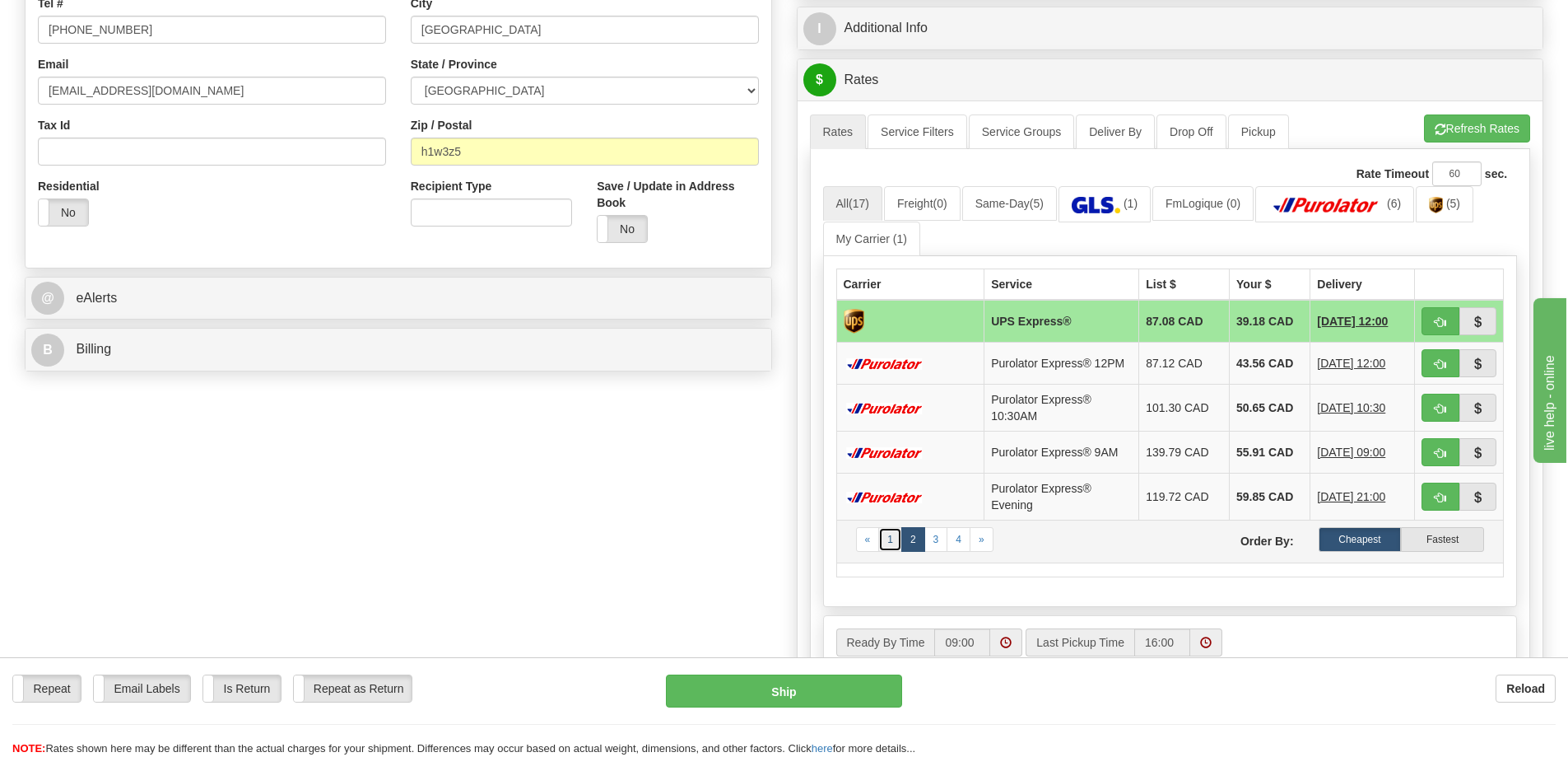
click at [885, 539] on link "1" at bounding box center [889, 539] width 24 height 25
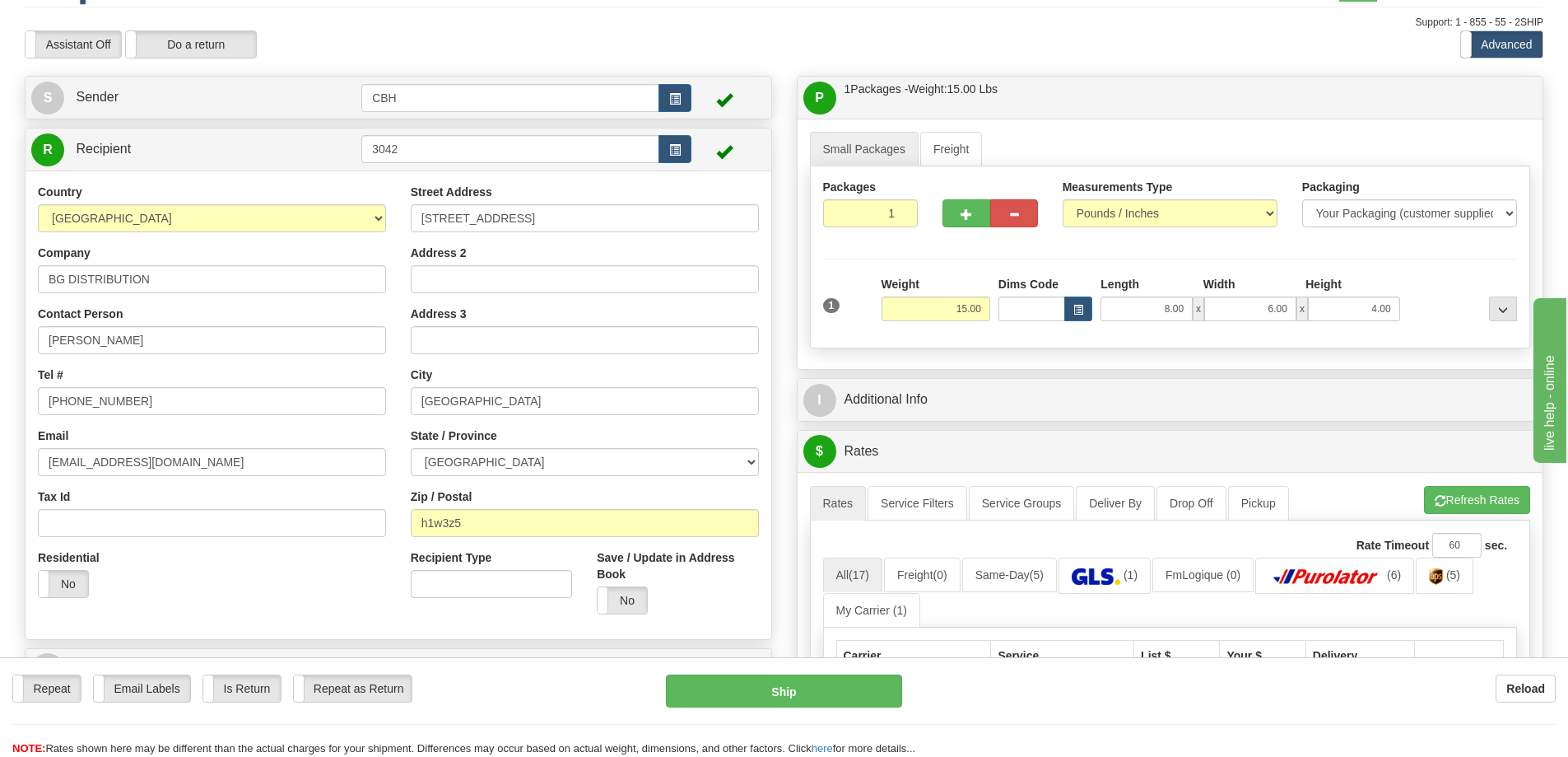
scroll to position [0, 0]
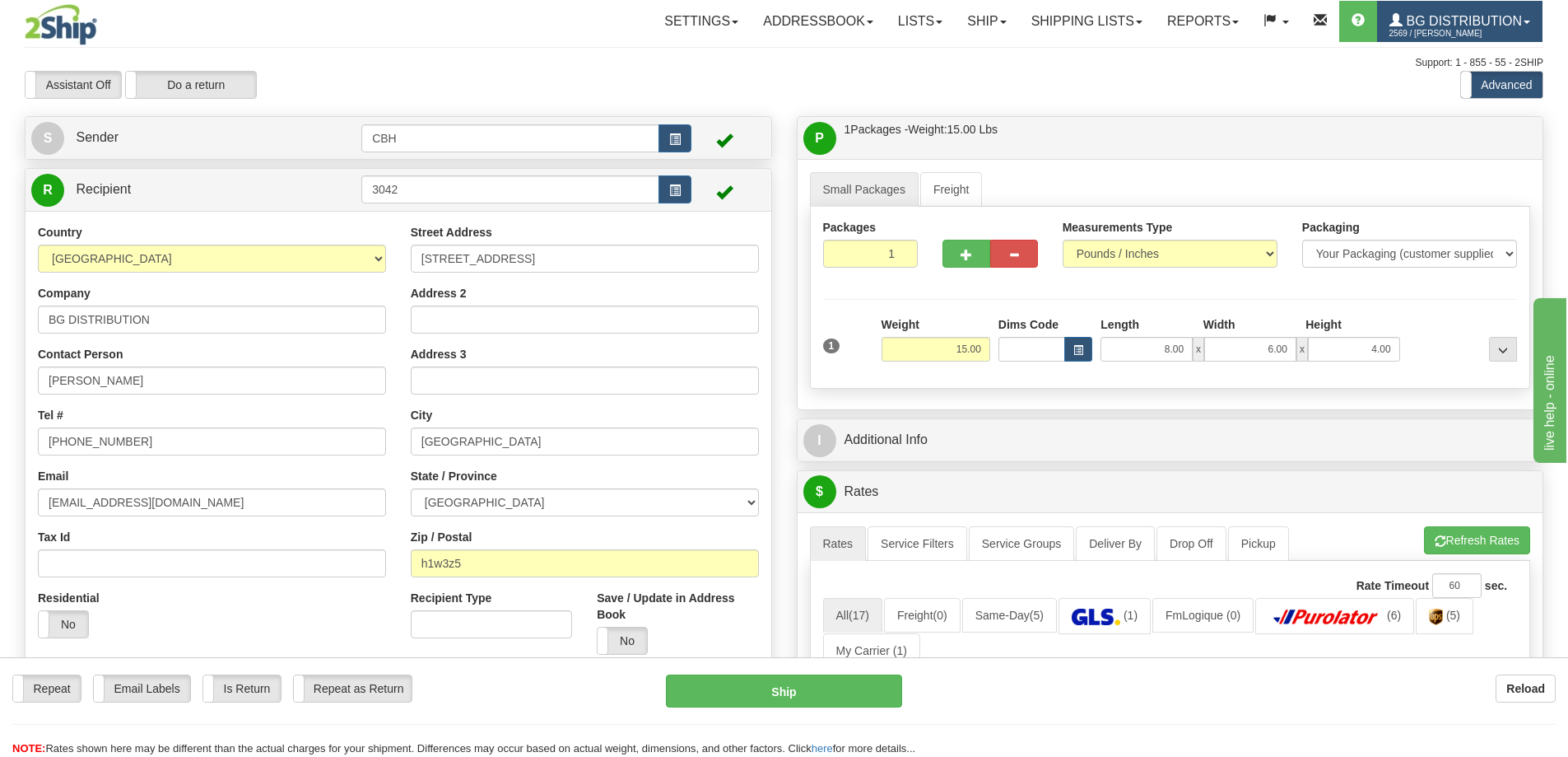
click at [1496, 18] on span "BG Distribution" at bounding box center [1462, 21] width 119 height 14
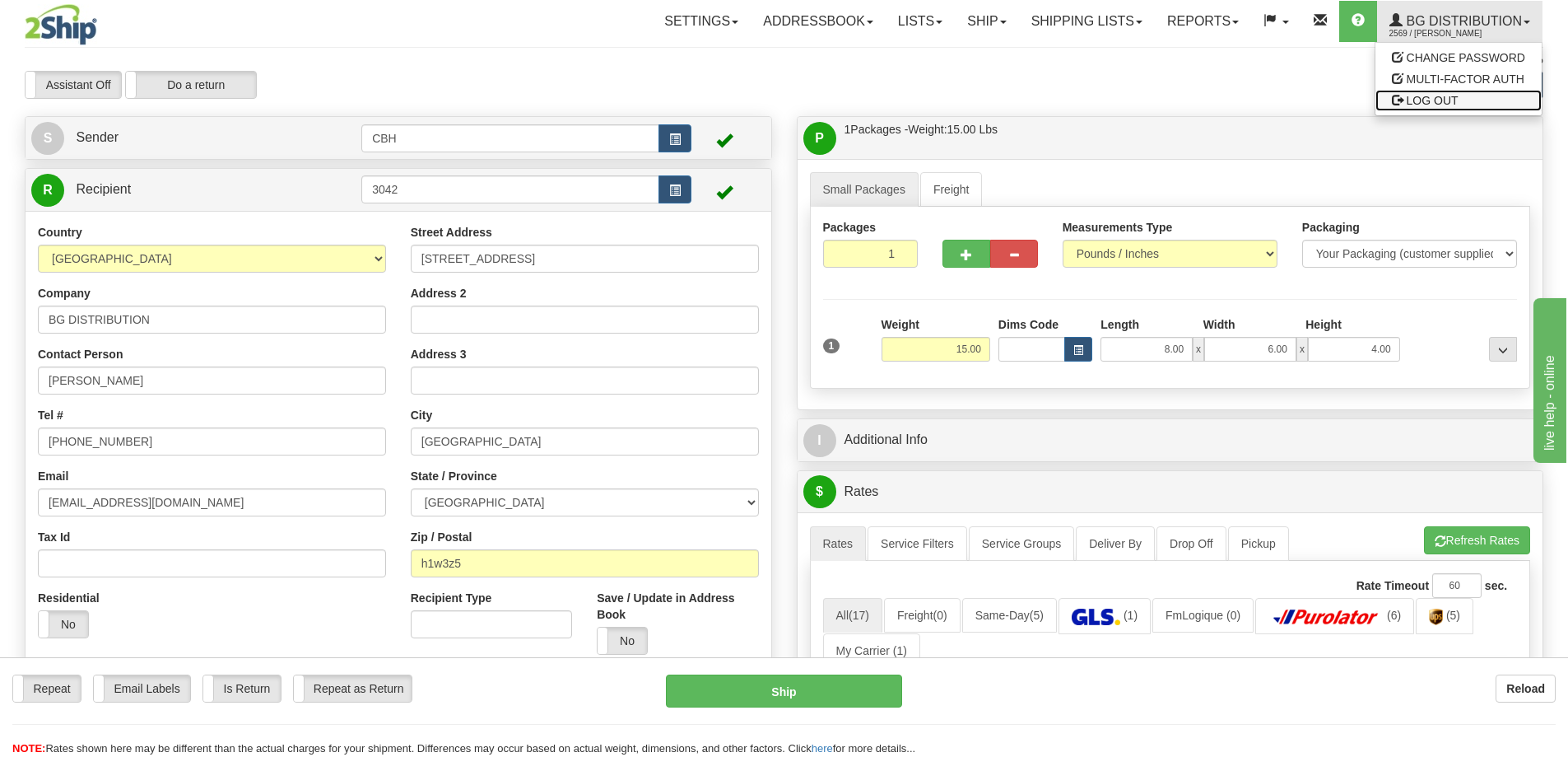
click at [1428, 97] on span "LOG OUT" at bounding box center [1433, 100] width 52 height 13
